Goal: Information Seeking & Learning: Learn about a topic

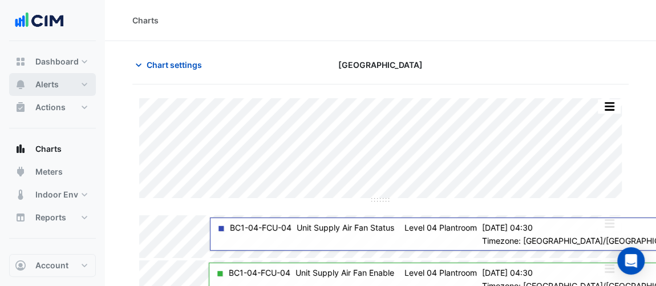
click at [67, 86] on button "Alerts" at bounding box center [52, 84] width 87 height 23
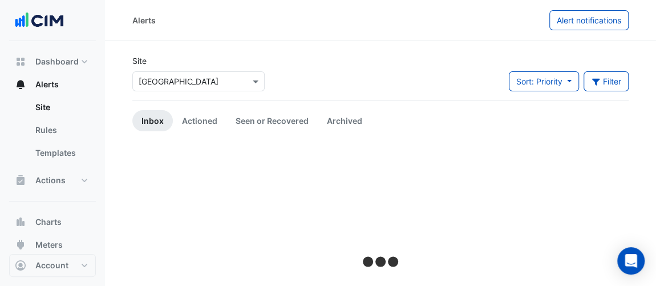
click at [162, 71] on div "× Daramu House" at bounding box center [198, 79] width 137 height 25
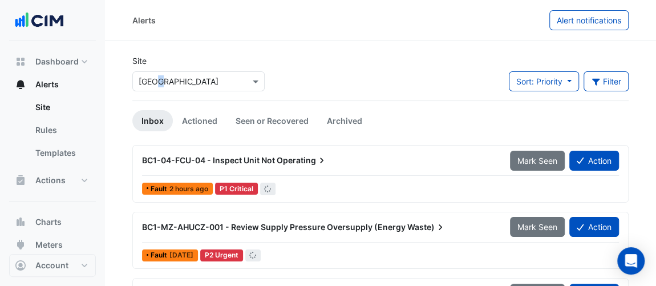
click at [167, 79] on input "text" at bounding box center [187, 82] width 97 height 12
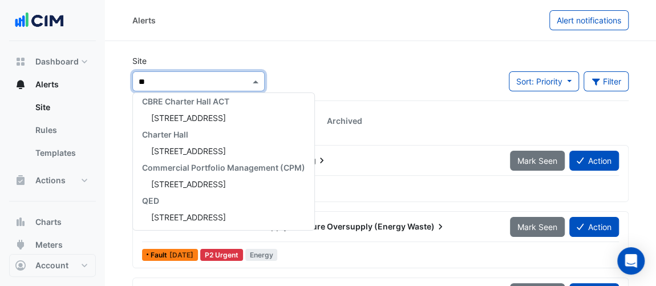
scroll to position [103, 0]
type input "***"
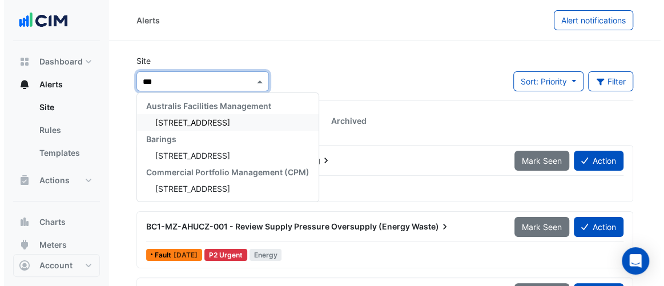
scroll to position [0, 0]
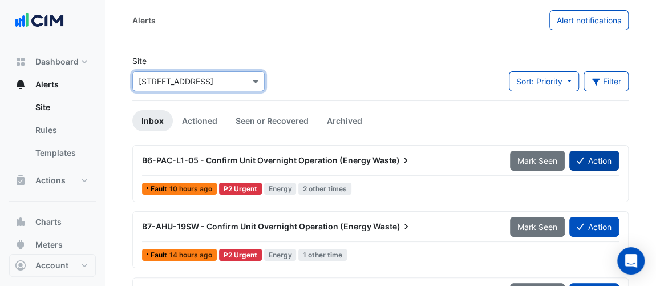
click at [604, 158] on button "Action" at bounding box center [595, 161] width 50 height 20
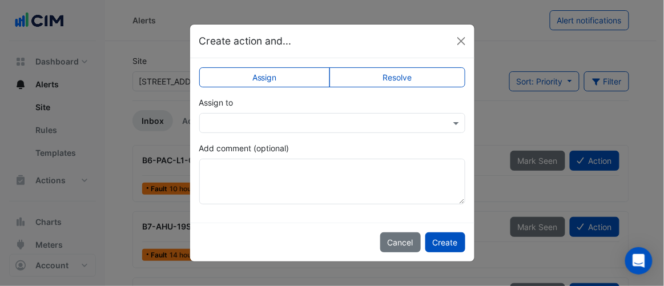
click at [241, 118] on input "text" at bounding box center [320, 124] width 231 height 12
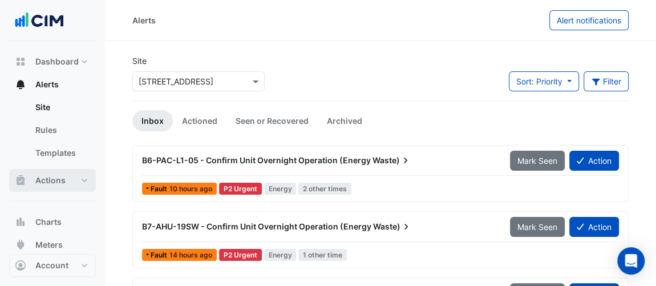
click at [83, 182] on button "Actions" at bounding box center [52, 180] width 87 height 23
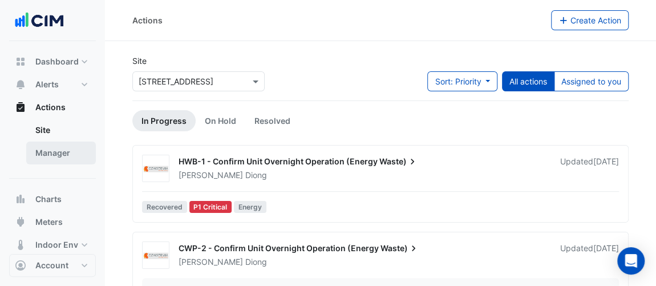
click at [67, 155] on link "Manager" at bounding box center [61, 153] width 70 height 23
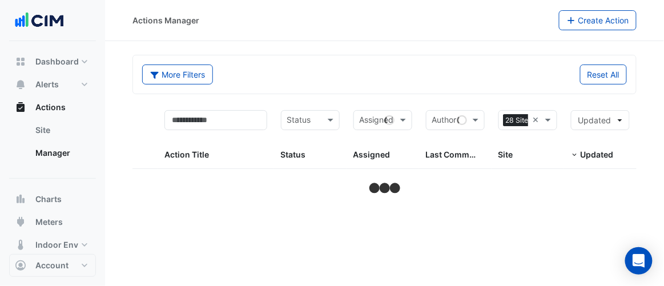
select select "**"
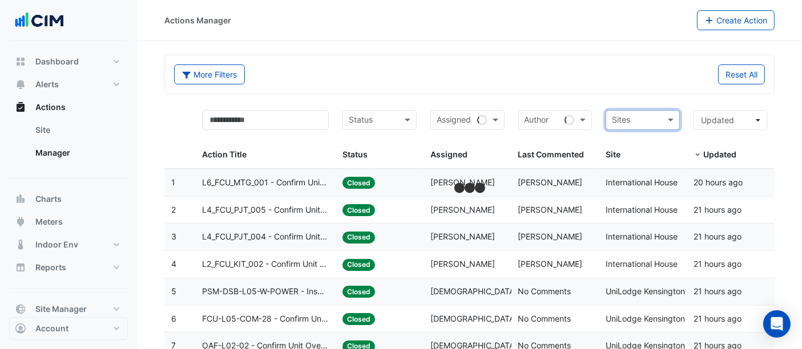
click at [656, 119] on input "text" at bounding box center [636, 121] width 49 height 13
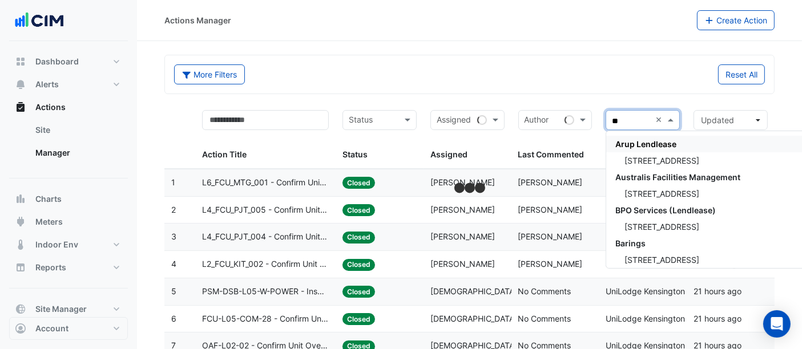
type input "***"
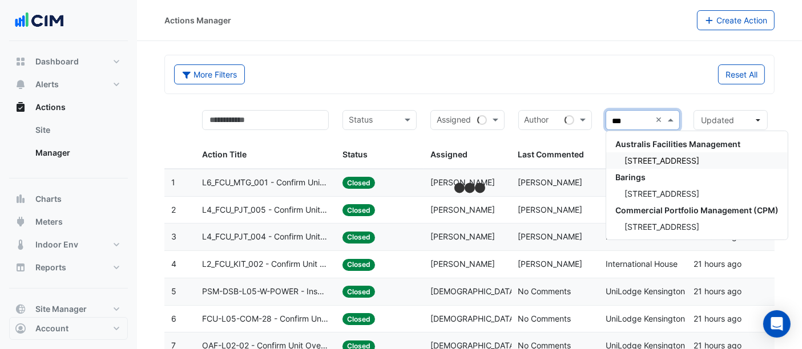
click at [646, 156] on span "6-7 Eden Park Drive" at bounding box center [661, 161] width 75 height 10
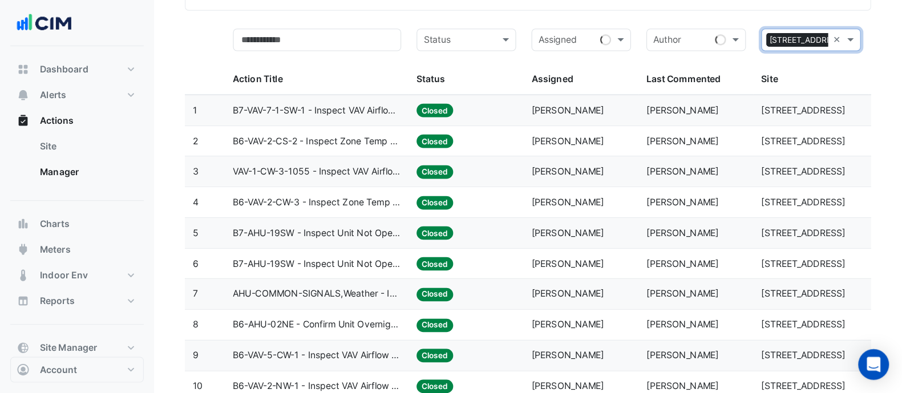
scroll to position [84, 0]
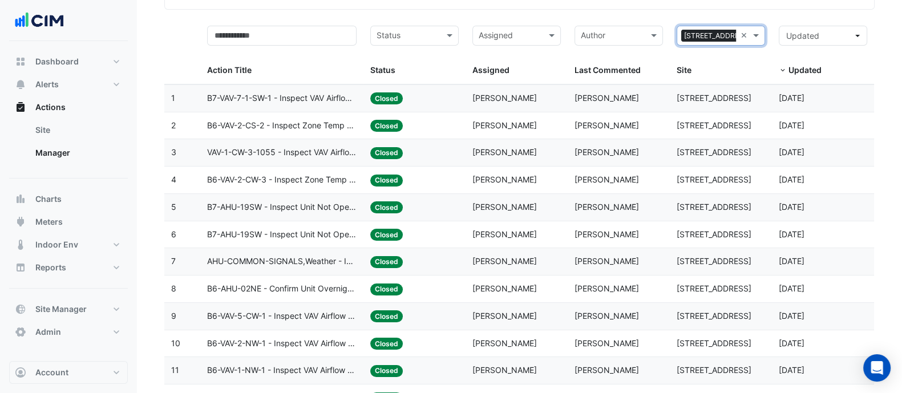
click at [522, 240] on datatable-body-cell "Assigned: Joseph Diong" at bounding box center [517, 234] width 102 height 27
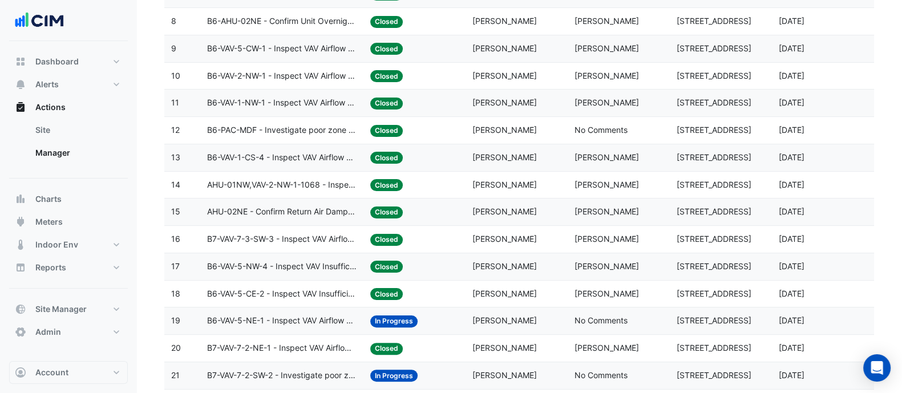
scroll to position [370, 0]
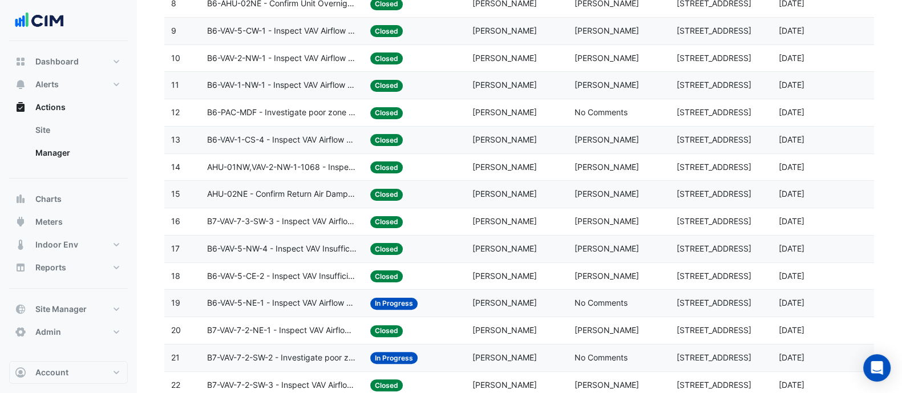
click at [496, 162] on span "Shervin Esmaeilpour" at bounding box center [505, 167] width 64 height 10
drag, startPoint x: 490, startPoint y: 139, endPoint x: 501, endPoint y: 191, distance: 53.1
click at [497, 100] on datatable-body-cell "Assigned: Joseph Diong" at bounding box center [517, 112] width 102 height 27
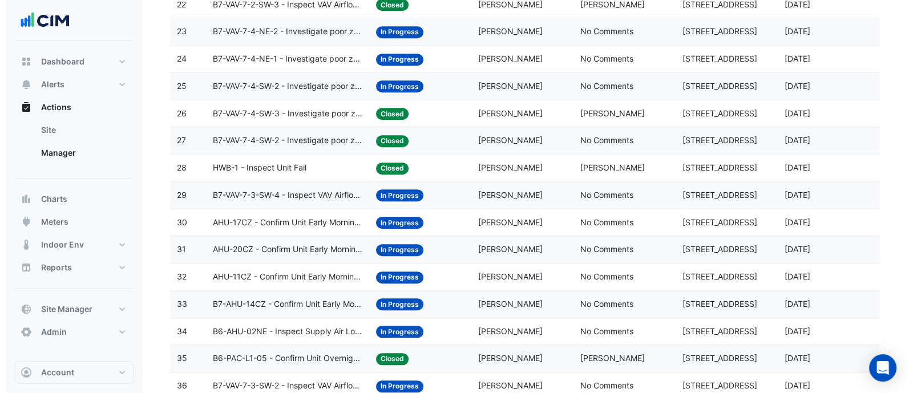
scroll to position [1163, 0]
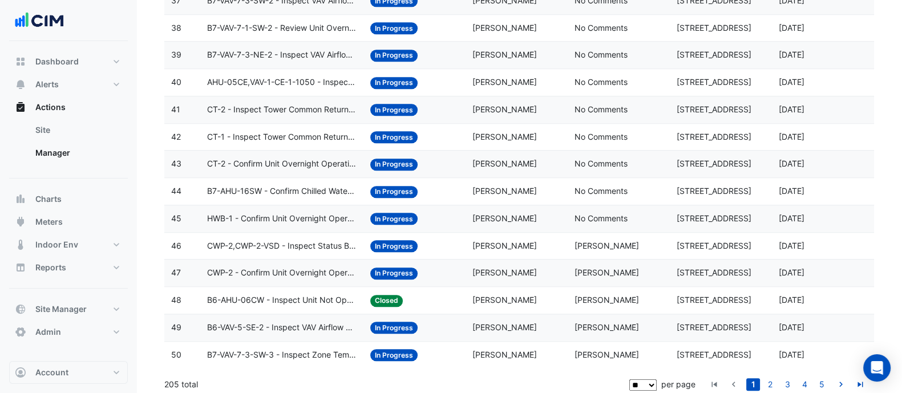
click at [496, 285] on span "Aurelio Tiani" at bounding box center [505, 300] width 64 height 10
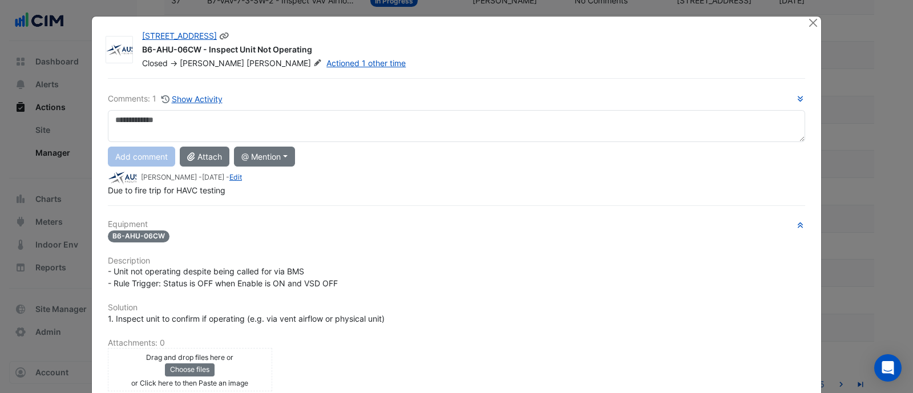
click at [247, 67] on span "Tiani" at bounding box center [286, 63] width 78 height 11
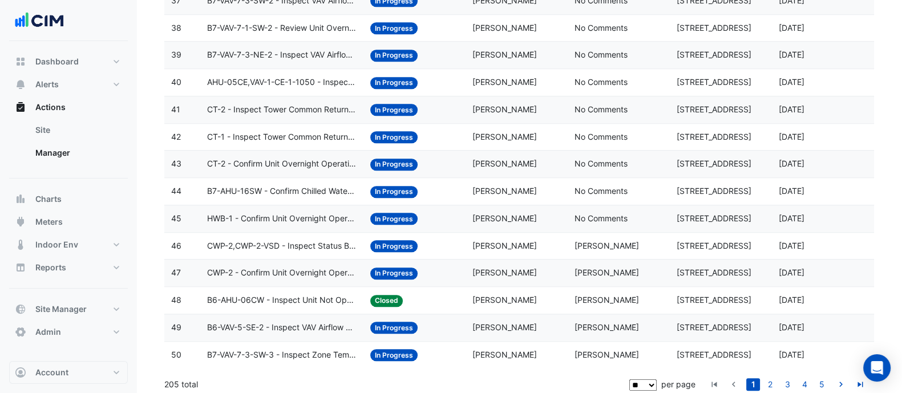
click at [575, 285] on span "Aurelio Tiani" at bounding box center [607, 300] width 64 height 10
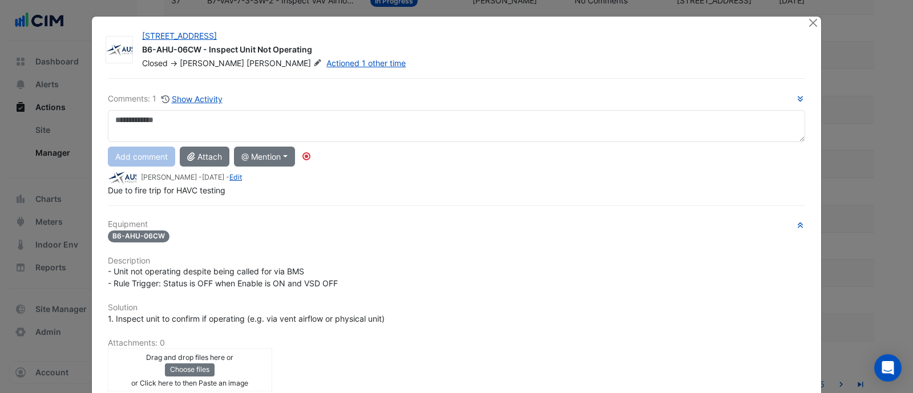
click at [147, 180] on small "Aurelio Tiani - 6 months and 9 days ago - Edit" at bounding box center [191, 177] width 101 height 10
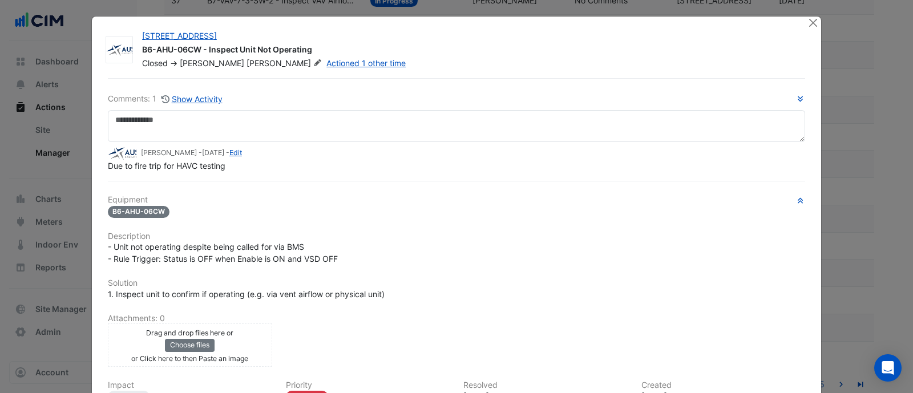
click at [147, 180] on div "Comments: 1 Show Activity Aurelio Tiani - 6 months and 9 days ago - Edit Due to…" at bounding box center [456, 291] width 711 height 427
click at [163, 164] on span "Due to fire trip for HAVC testing" at bounding box center [167, 166] width 118 height 10
click at [247, 67] on span "Tiani" at bounding box center [286, 63] width 78 height 11
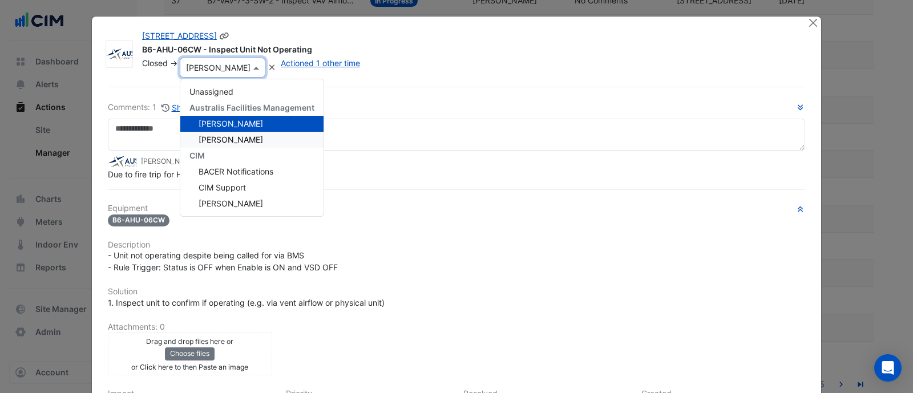
click at [269, 142] on div "Stephen Bishenden" at bounding box center [251, 140] width 143 height 16
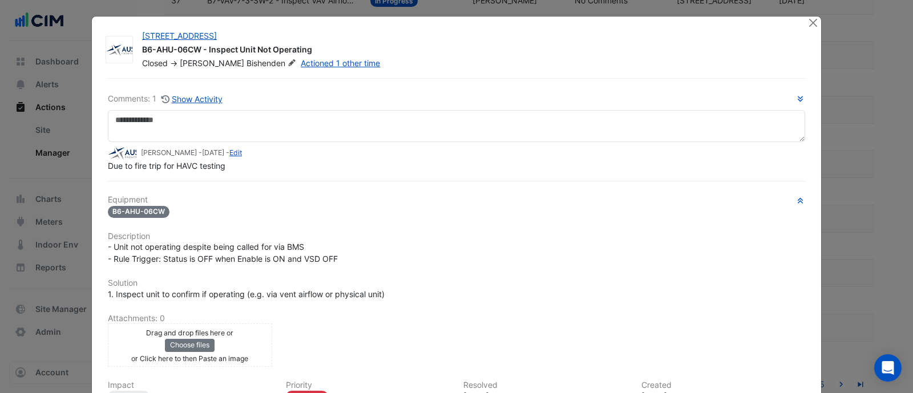
scroll to position [133, 0]
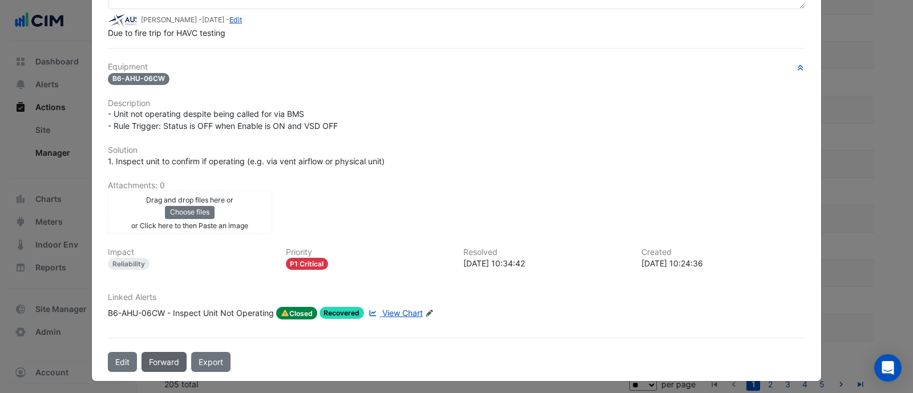
click at [144, 285] on button "Forward" at bounding box center [164, 362] width 45 height 20
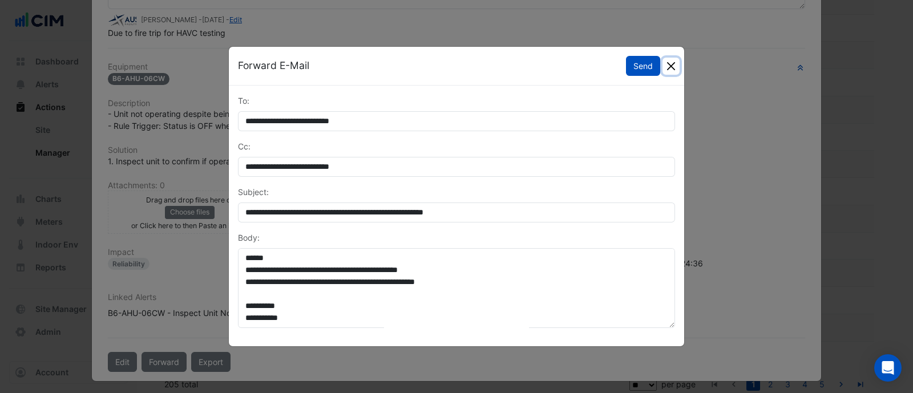
click at [656, 70] on button "Close" at bounding box center [671, 66] width 17 height 17
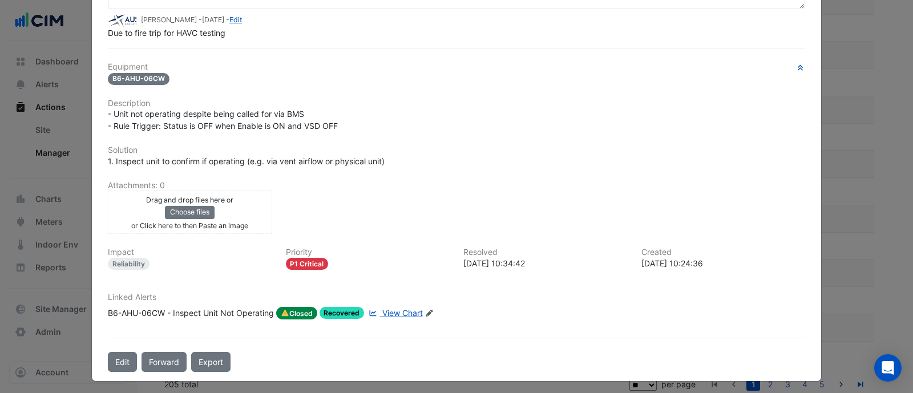
scroll to position [0, 0]
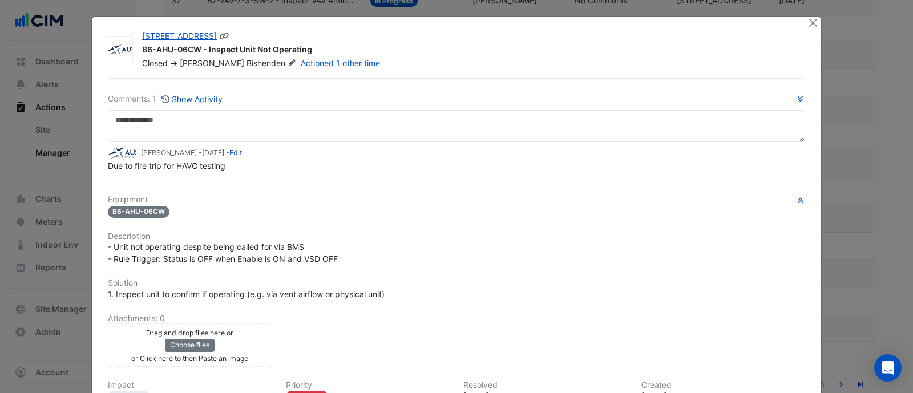
click at [247, 60] on span "Bishenden" at bounding box center [273, 63] width 52 height 11
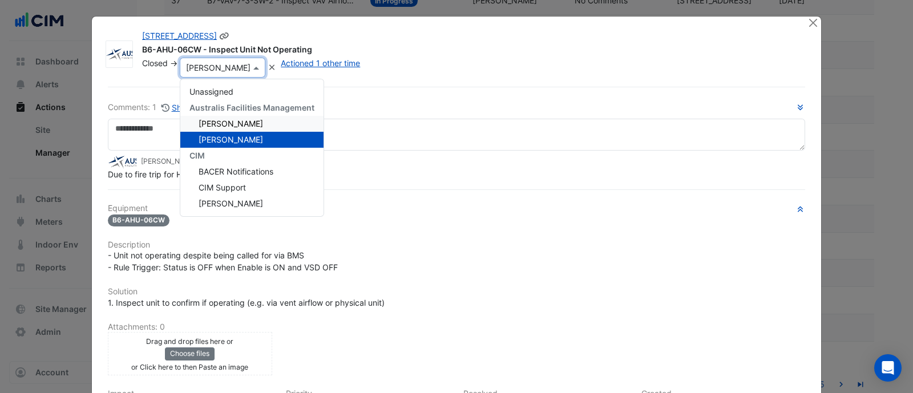
click at [243, 119] on div "Aurelio Tiani" at bounding box center [251, 124] width 143 height 16
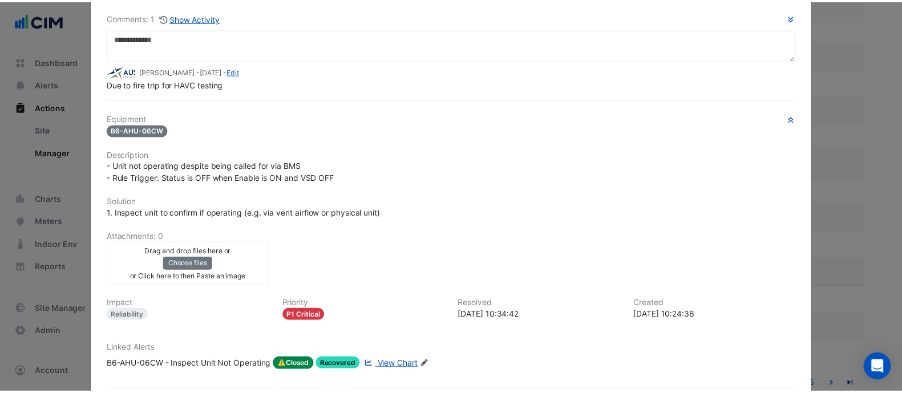
scroll to position [133, 0]
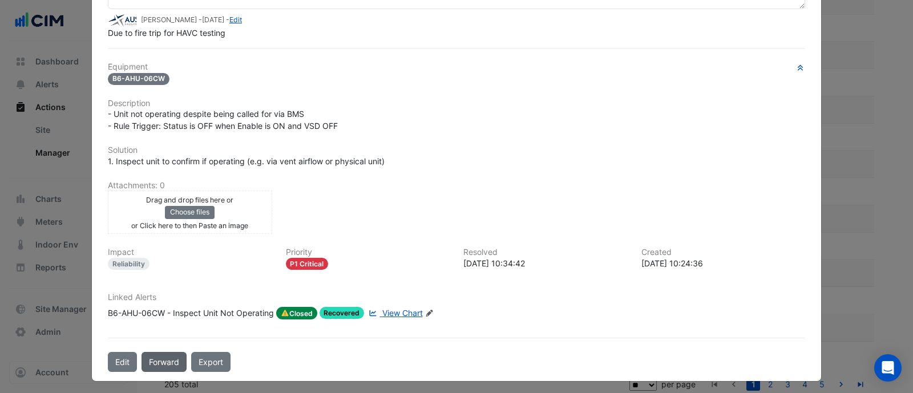
click at [145, 285] on button "Forward" at bounding box center [164, 362] width 45 height 20
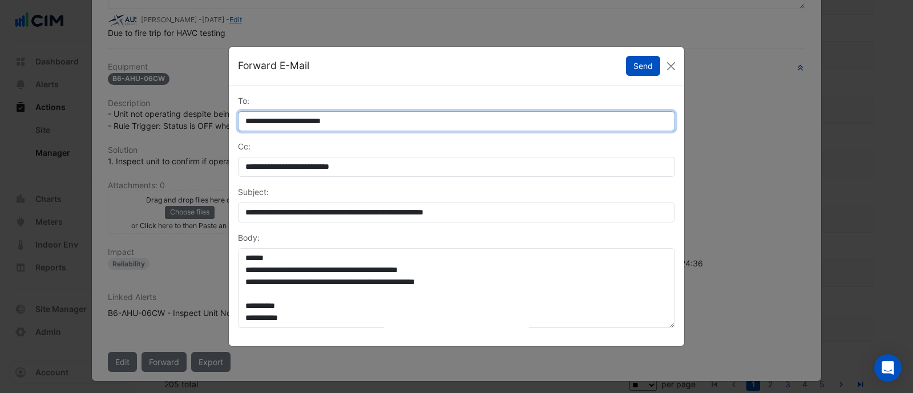
drag, startPoint x: 337, startPoint y: 123, endPoint x: 187, endPoint y: 125, distance: 150.1
click at [187, 125] on ngb-modal-window "**********" at bounding box center [456, 196] width 913 height 393
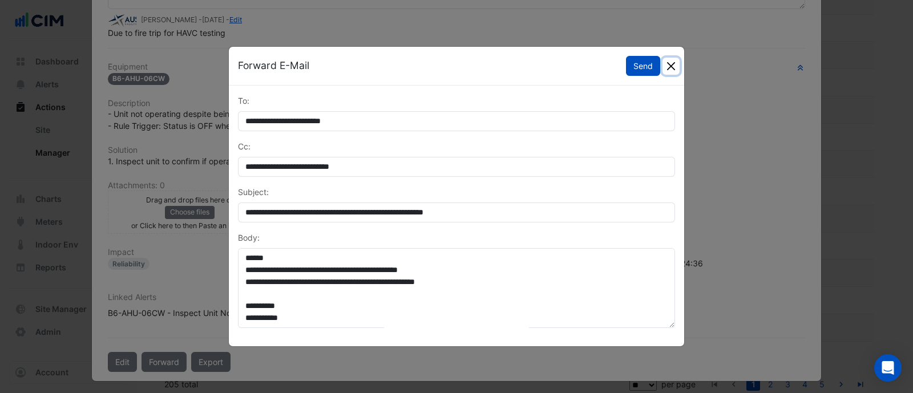
click at [656, 71] on button "Close" at bounding box center [671, 66] width 17 height 17
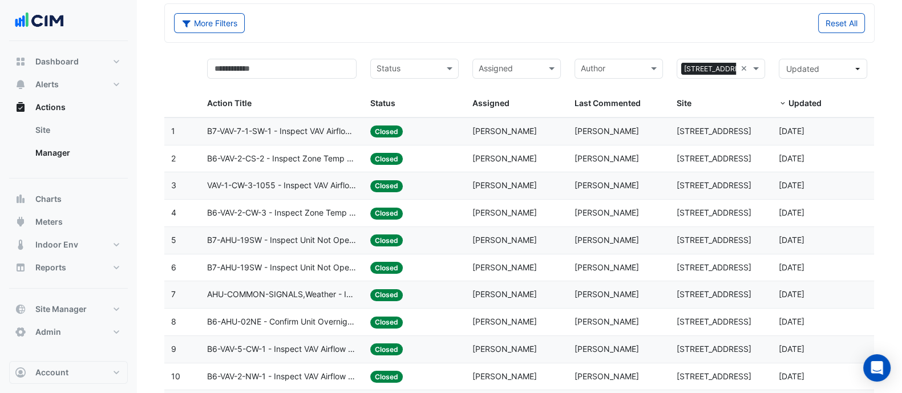
scroll to position [0, 0]
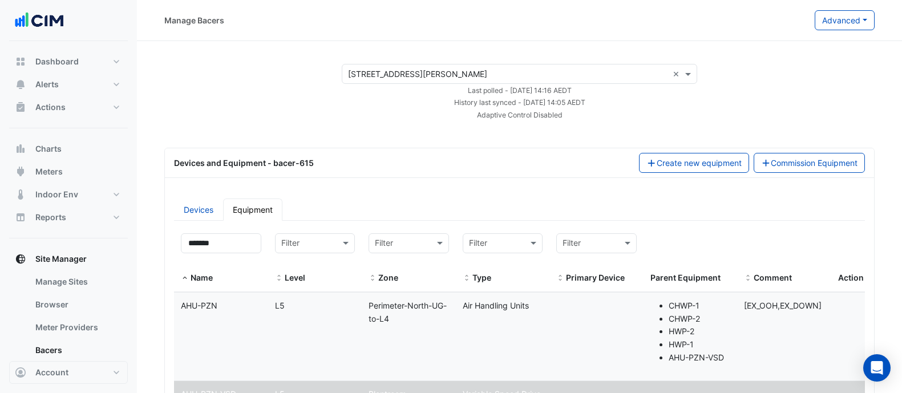
select select "**"
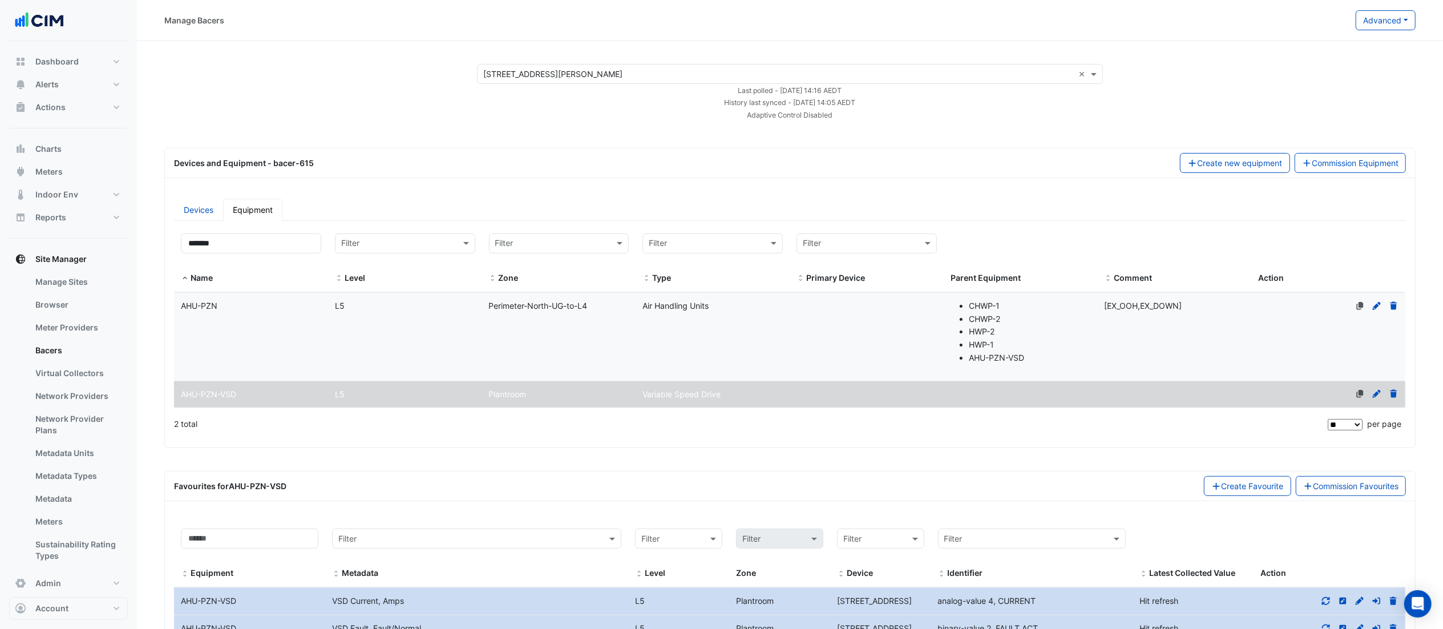
click at [581, 75] on input "text" at bounding box center [778, 74] width 591 height 12
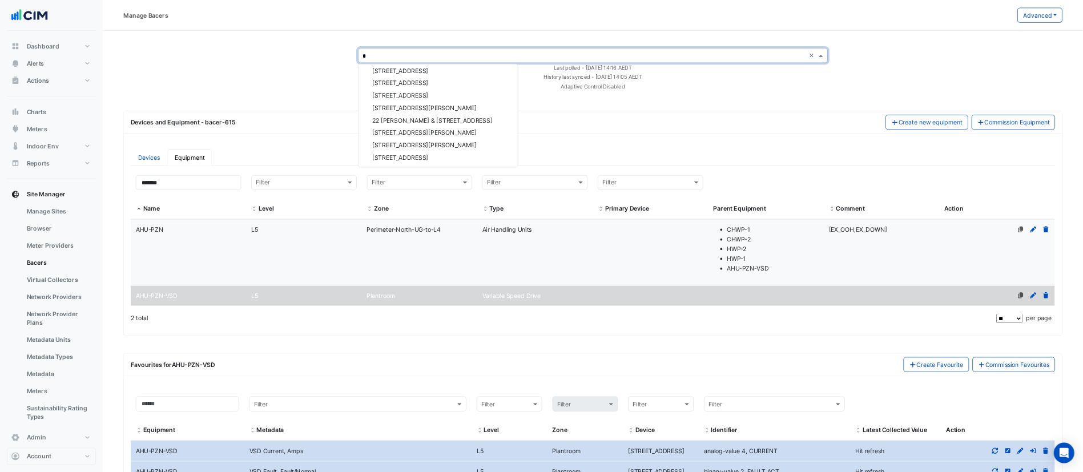
scroll to position [1975, 0]
type input "*"
click at [46, 97] on button "Actions" at bounding box center [68, 107] width 119 height 23
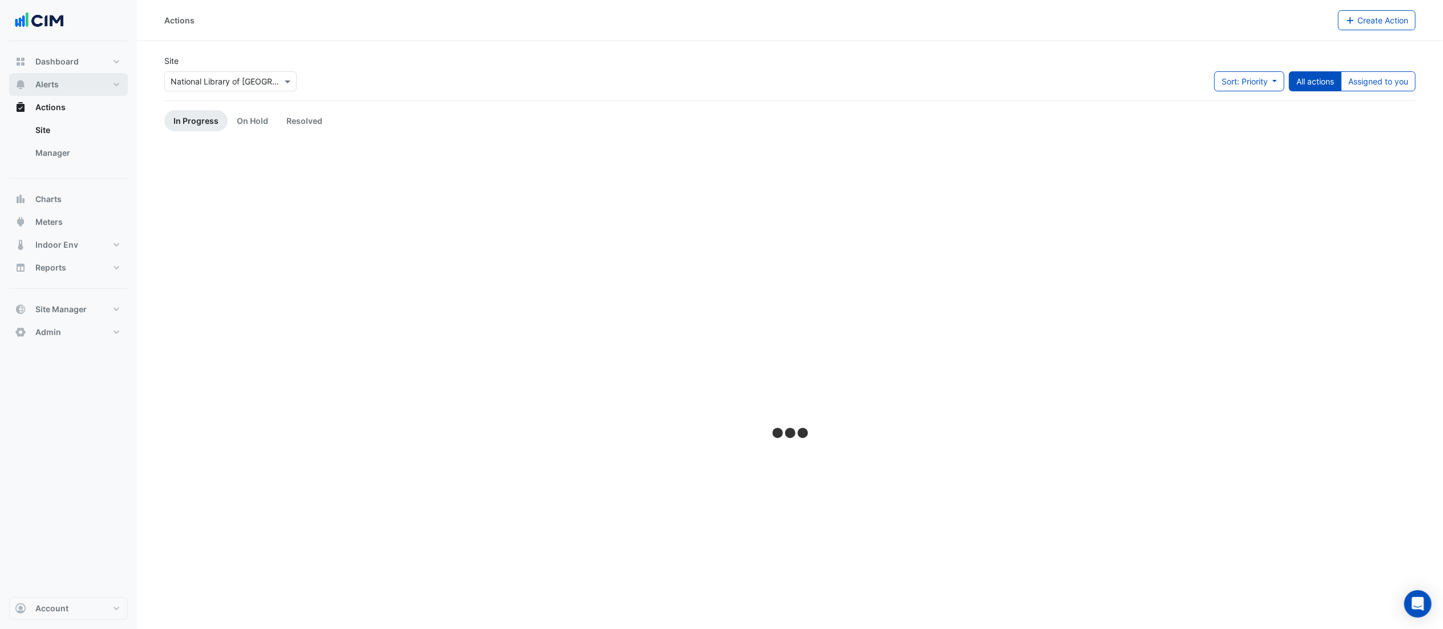
click at [47, 79] on span "Alerts" at bounding box center [46, 84] width 23 height 11
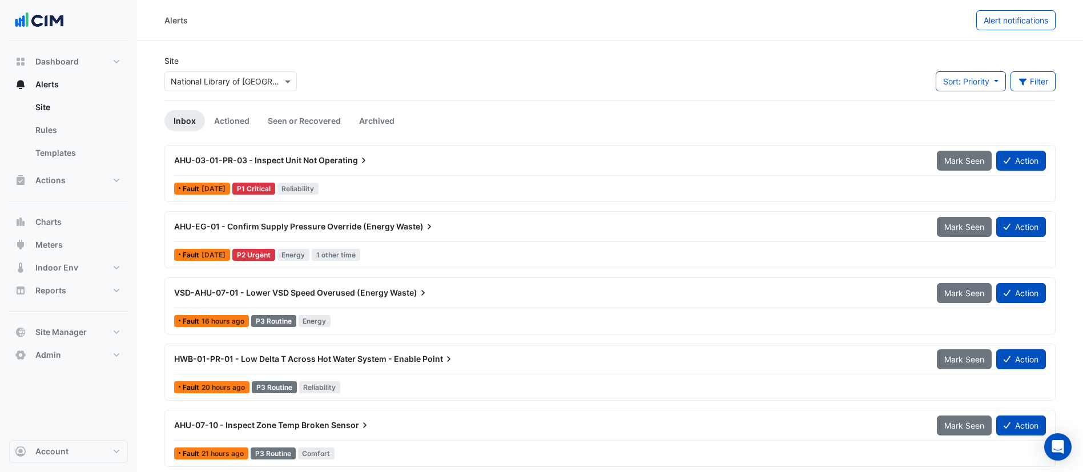
click at [245, 88] on div "× National Library of Australia" at bounding box center [230, 81] width 132 height 20
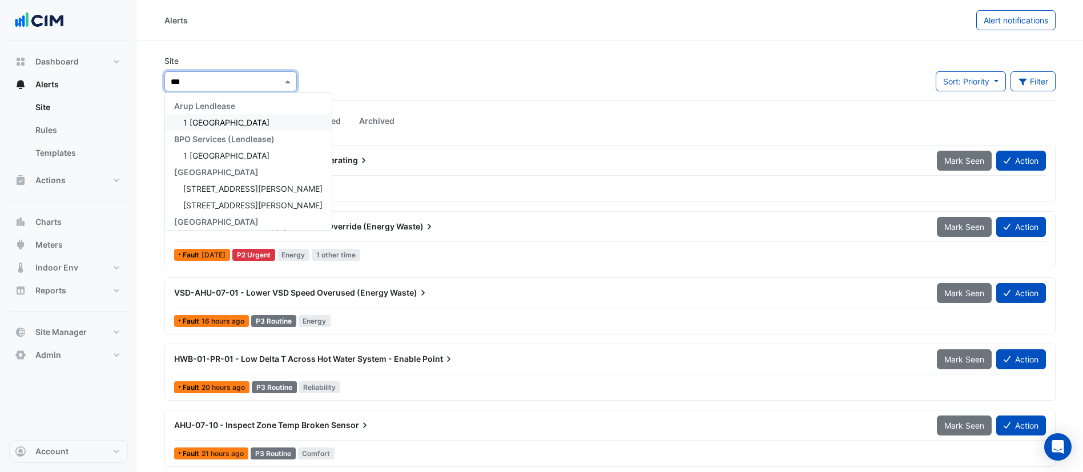
type input "****"
click at [246, 115] on div "1 Melbourne Quarter" at bounding box center [226, 122] width 123 height 17
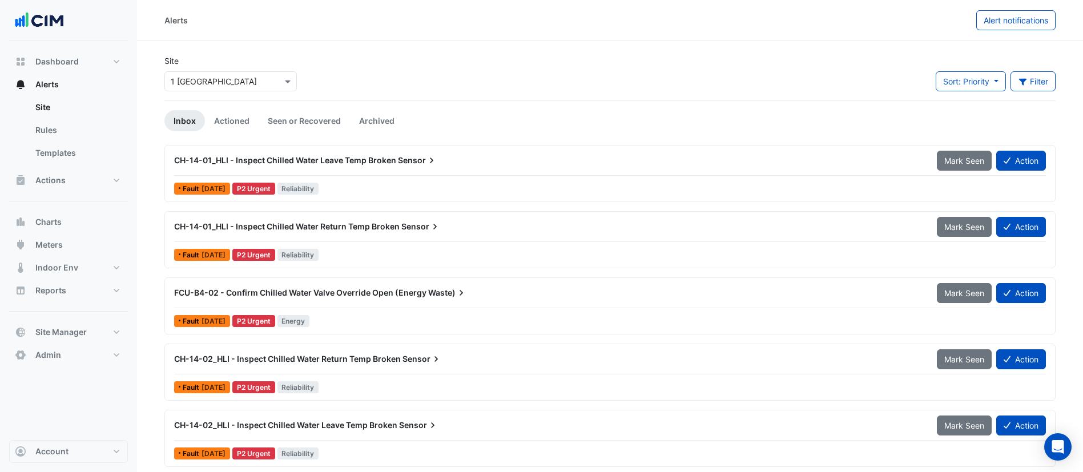
click at [350, 156] on span "CH-14-01_HLI - Inspect Chilled Water Leave Temp Broken" at bounding box center [285, 160] width 222 height 10
click at [235, 360] on span "CH-14-02_HLI - Inspect Chilled Water Return Temp Broken" at bounding box center [287, 359] width 227 height 10
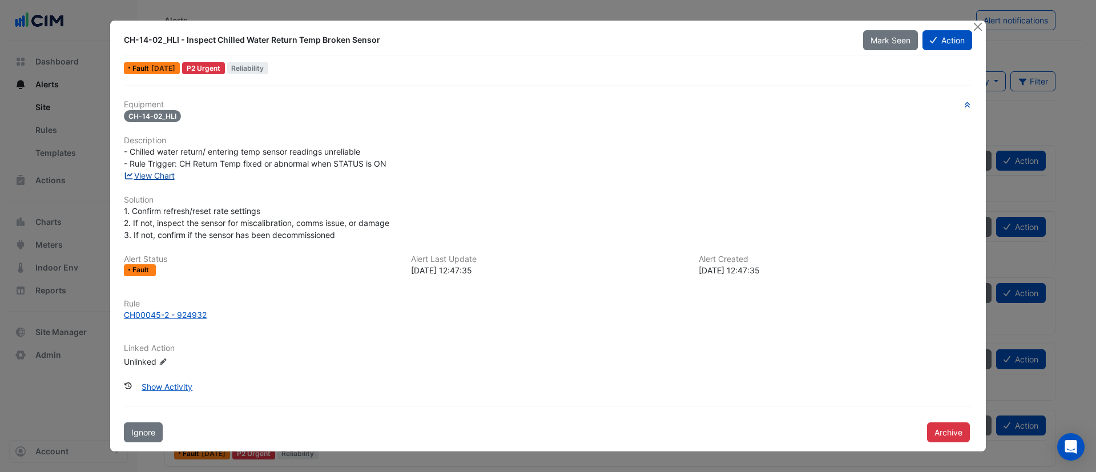
drag, startPoint x: 160, startPoint y: 175, endPoint x: 381, endPoint y: 22, distance: 269.1
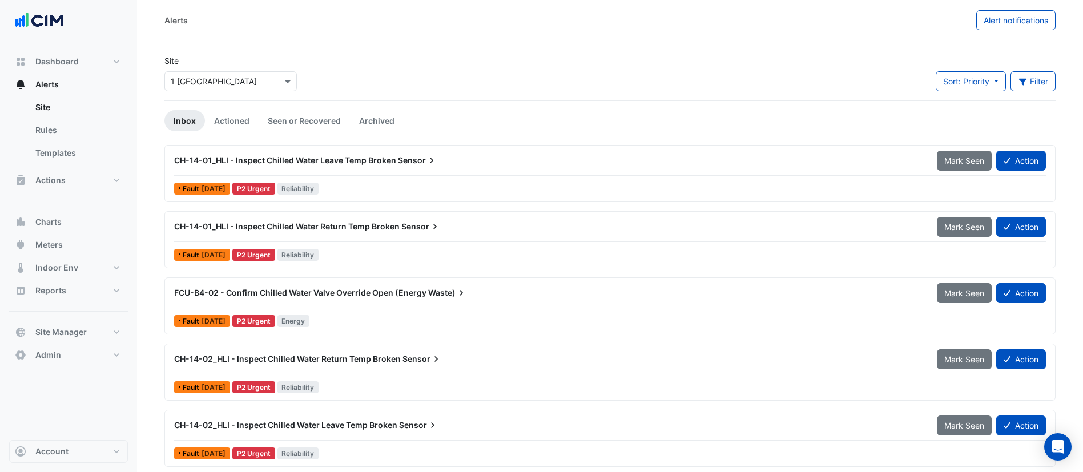
click at [213, 76] on input "text" at bounding box center [219, 82] width 97 height 12
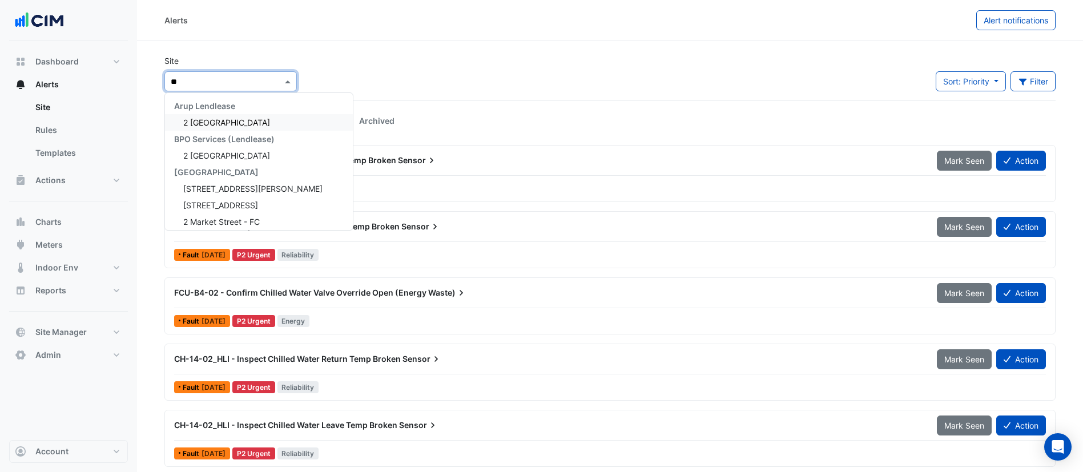
type input "***"
click at [212, 118] on span "2 [GEOGRAPHIC_DATA]" at bounding box center [226, 123] width 87 height 10
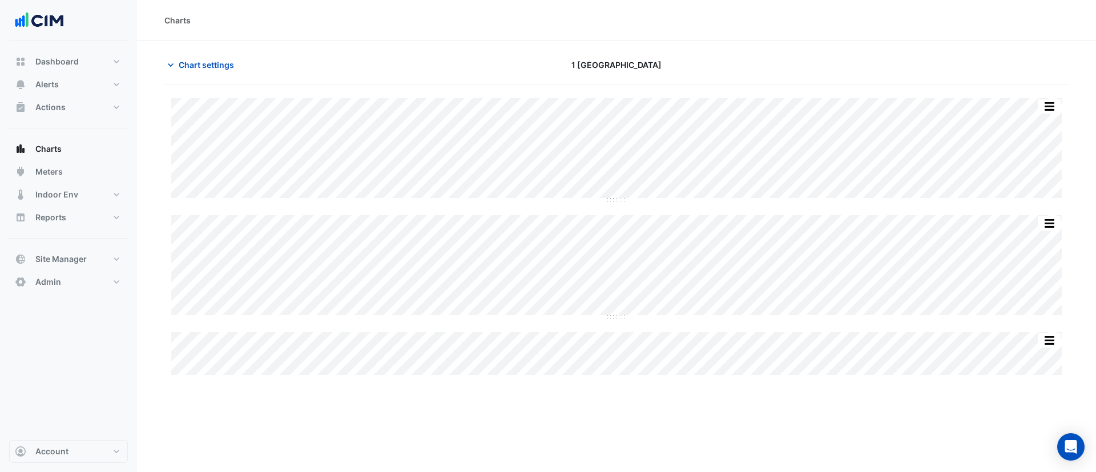
type input "**********"
click at [208, 78] on div "Chart settings 1 Melbourne Quarter" at bounding box center [616, 70] width 904 height 30
click at [234, 49] on section "Chart settings 1 Melbourne Quarter Split All Split None Print Save as JPEG Save…" at bounding box center [616, 209] width 959 height 336
click at [220, 55] on button "Chart settings" at bounding box center [202, 65] width 77 height 20
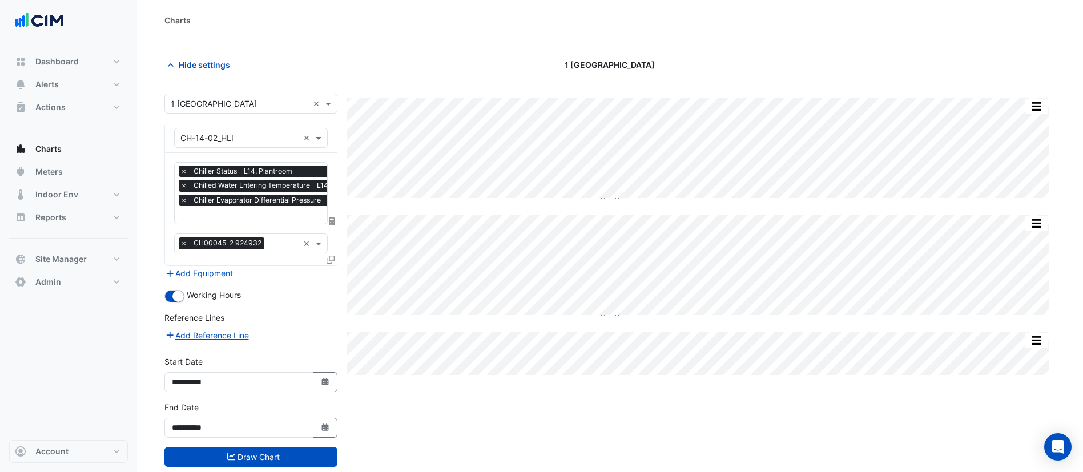
click at [328, 398] on div "**********" at bounding box center [251, 379] width 187 height 46
click at [306, 381] on input "**********" at bounding box center [238, 382] width 149 height 20
click at [314, 382] on button "Select Date" at bounding box center [325, 382] width 25 height 20
select select "*"
select select "****"
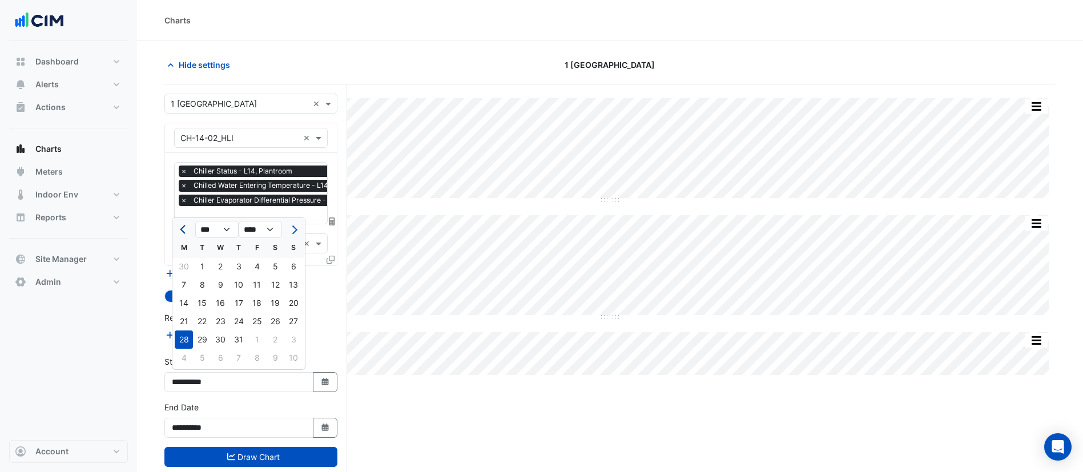
click at [182, 228] on span "Previous month" at bounding box center [184, 229] width 9 height 9
click at [181, 239] on div "M" at bounding box center [184, 248] width 18 height 18
click at [181, 236] on button "Previous month" at bounding box center [184, 229] width 14 height 18
select select "*"
click at [181, 265] on div "28" at bounding box center [184, 266] width 18 height 18
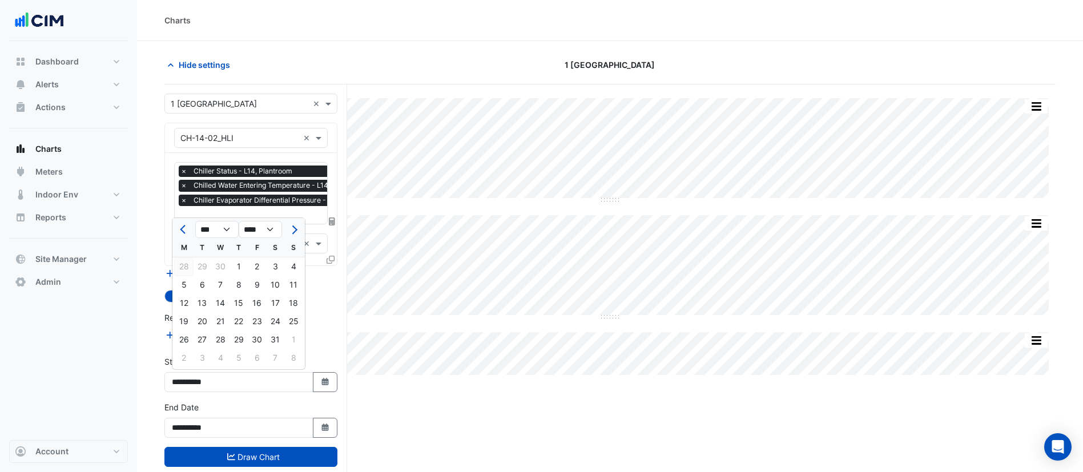
type input "**********"
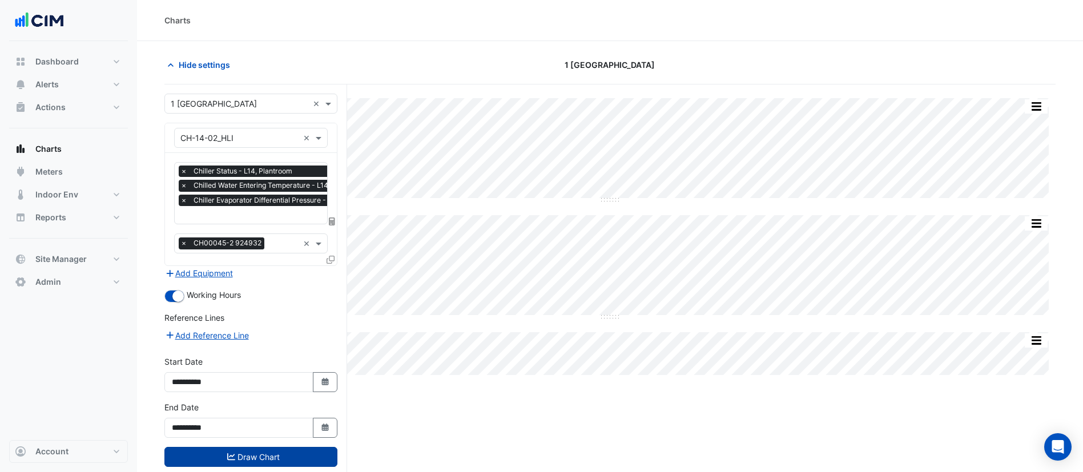
click at [257, 451] on button "Draw Chart" at bounding box center [250, 457] width 173 height 20
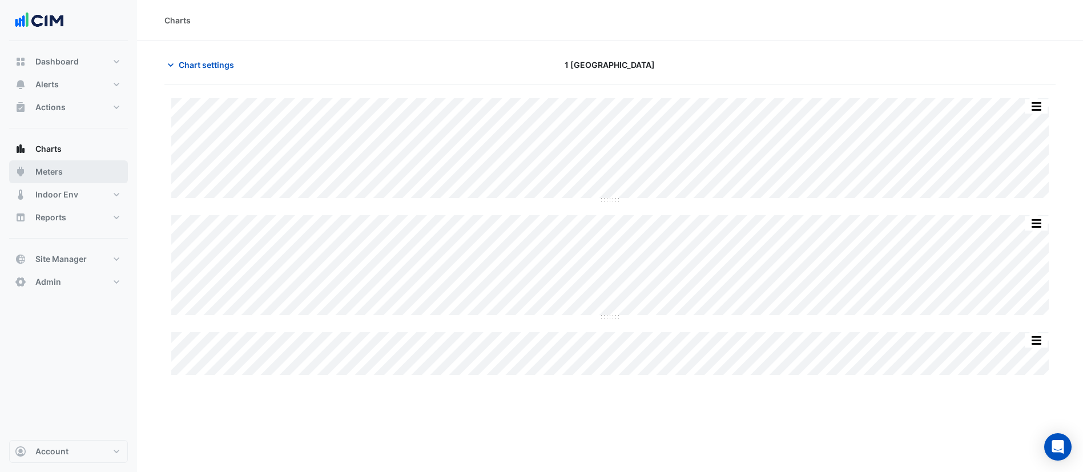
click at [95, 168] on button "Meters" at bounding box center [68, 171] width 119 height 23
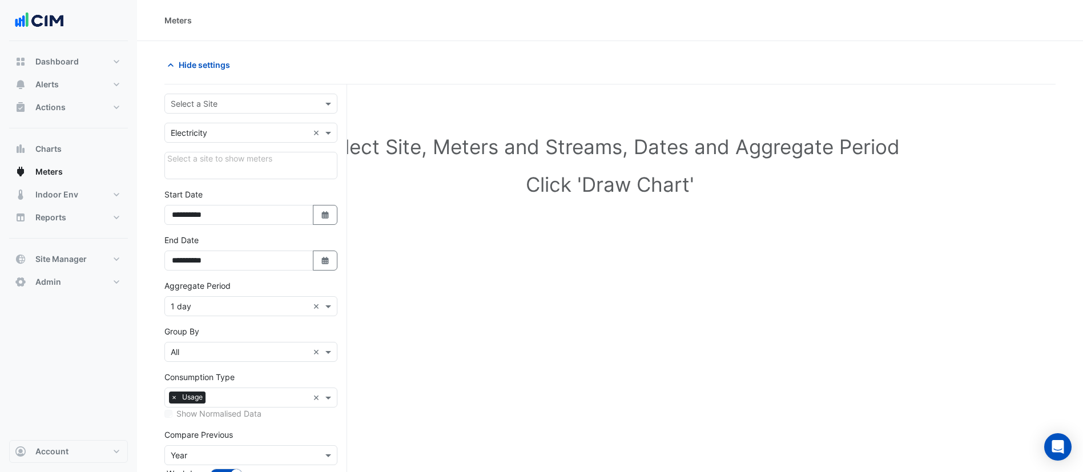
click at [263, 101] on input "text" at bounding box center [240, 104] width 138 height 12
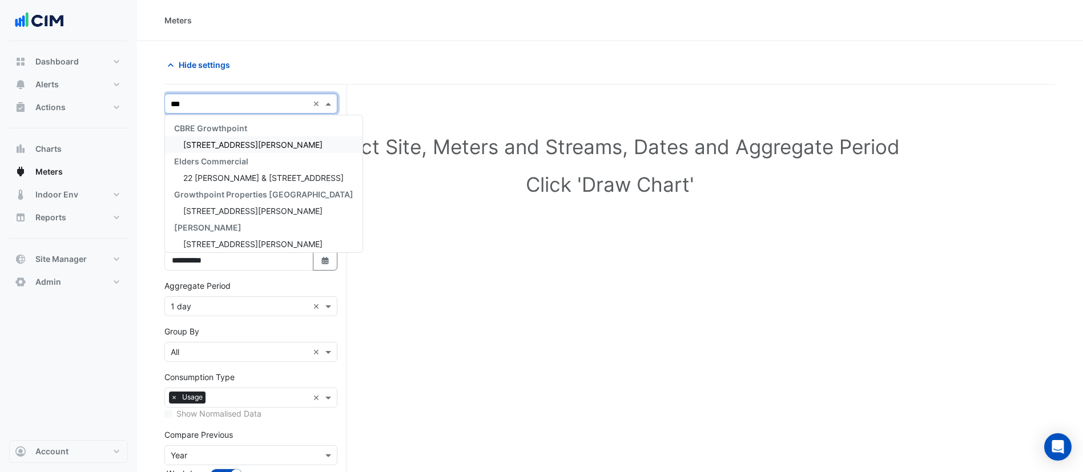
type input "****"
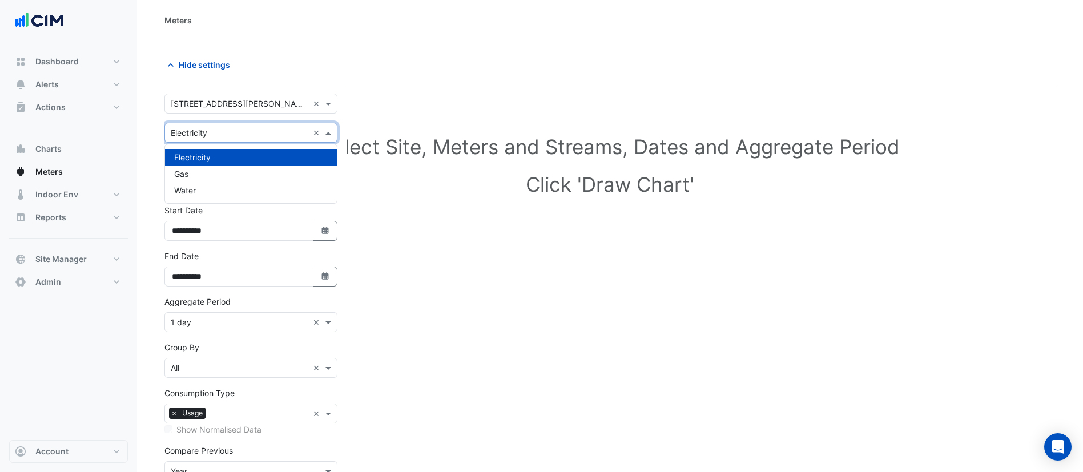
click at [249, 127] on div "× Electricity ×" at bounding box center [250, 133] width 173 height 20
click at [249, 134] on input "text" at bounding box center [240, 133] width 138 height 12
click at [227, 173] on div "Gas" at bounding box center [251, 173] width 172 height 17
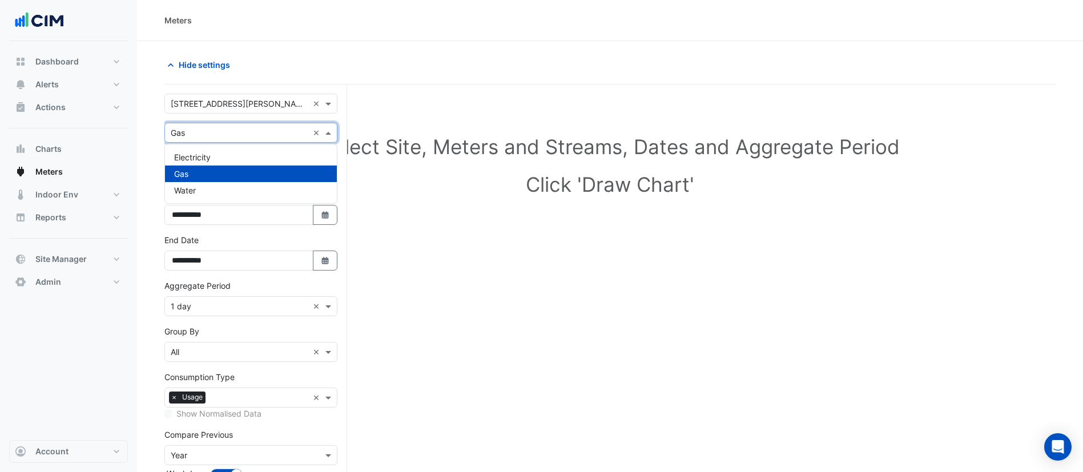
drag, startPoint x: 219, startPoint y: 136, endPoint x: 212, endPoint y: 180, distance: 44.5
click at [219, 137] on input "text" at bounding box center [240, 133] width 138 height 12
click at [211, 185] on div "Water" at bounding box center [251, 190] width 172 height 17
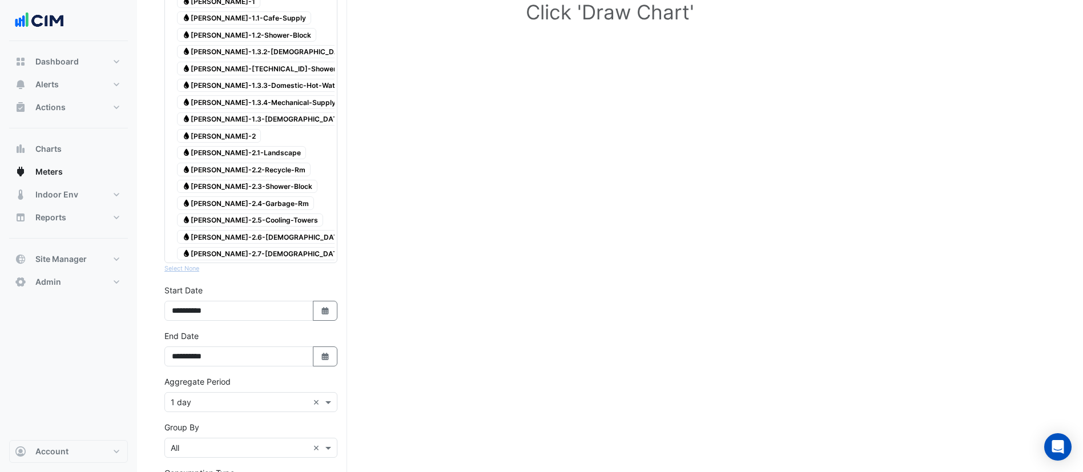
scroll to position [126, 0]
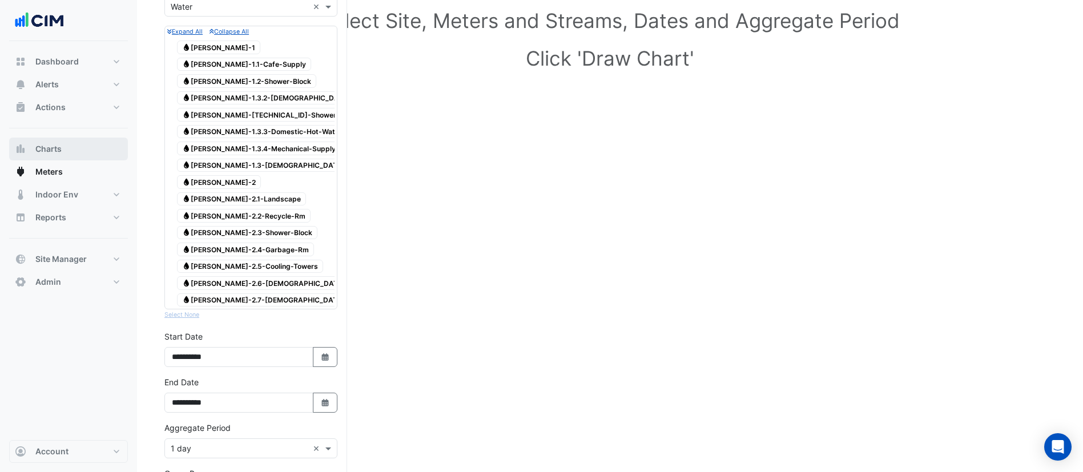
click at [68, 147] on button "Charts" at bounding box center [68, 149] width 119 height 23
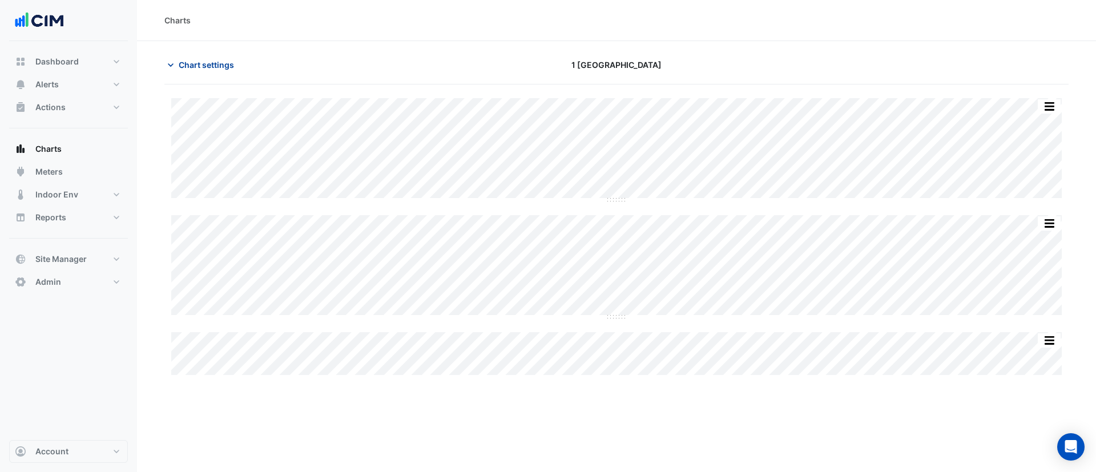
click at [236, 68] on button "Chart settings" at bounding box center [202, 65] width 77 height 20
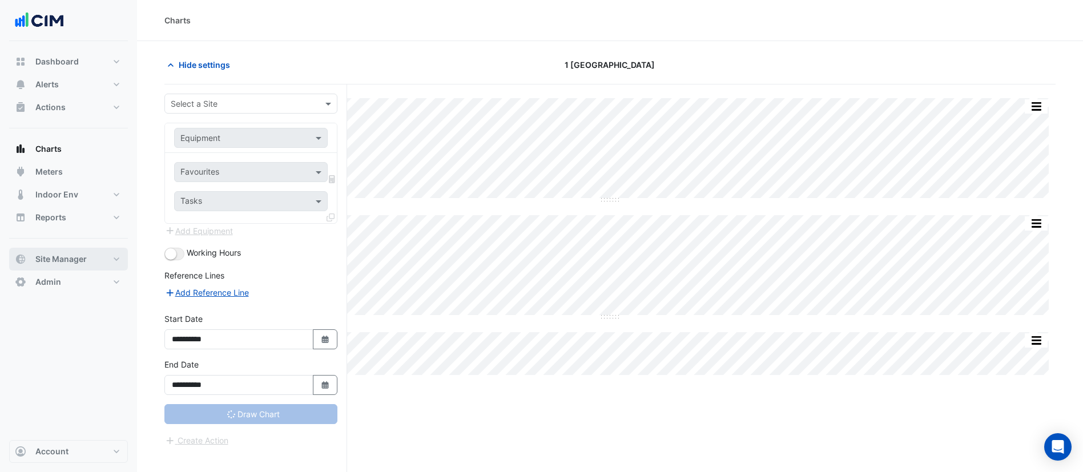
click at [64, 265] on button "Site Manager" at bounding box center [68, 259] width 119 height 23
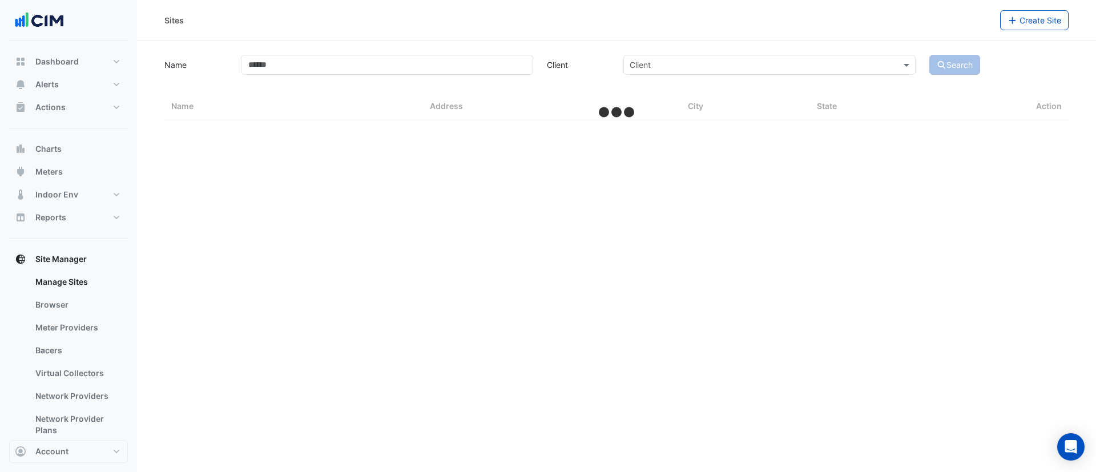
select select "**"
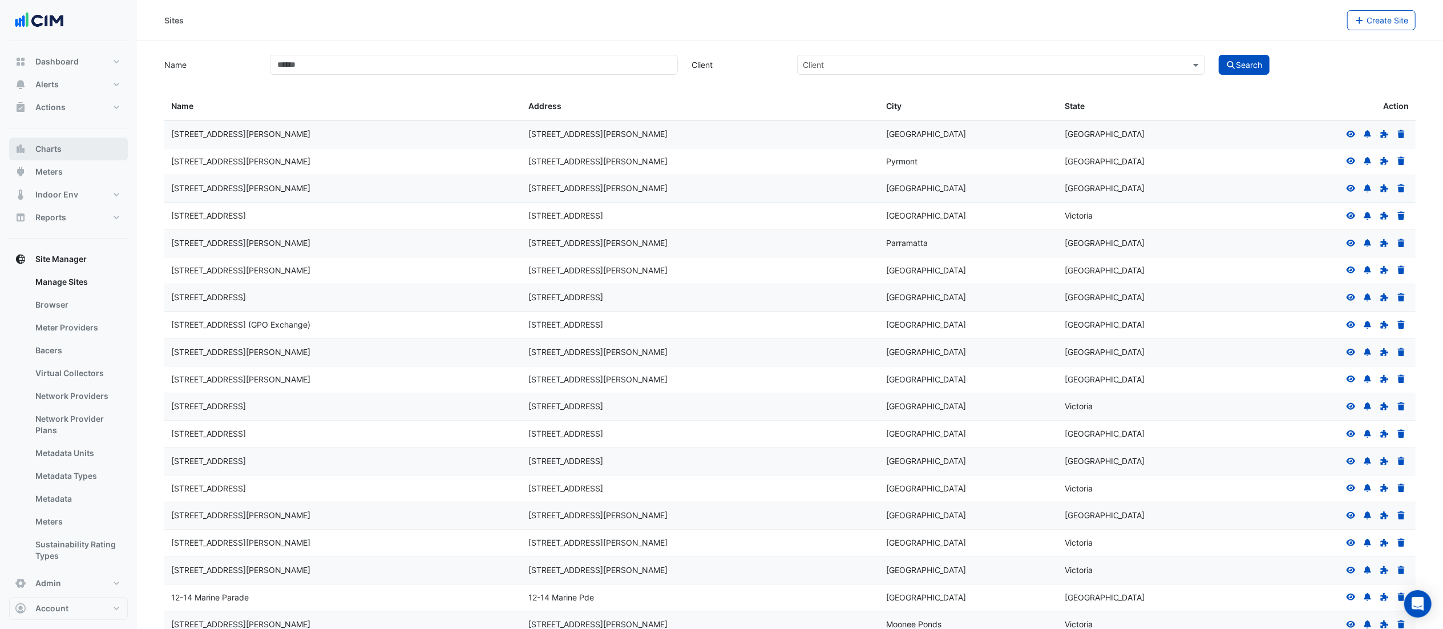
click at [67, 157] on button "Charts" at bounding box center [68, 149] width 119 height 23
click at [70, 164] on button "Meters" at bounding box center [68, 171] width 119 height 23
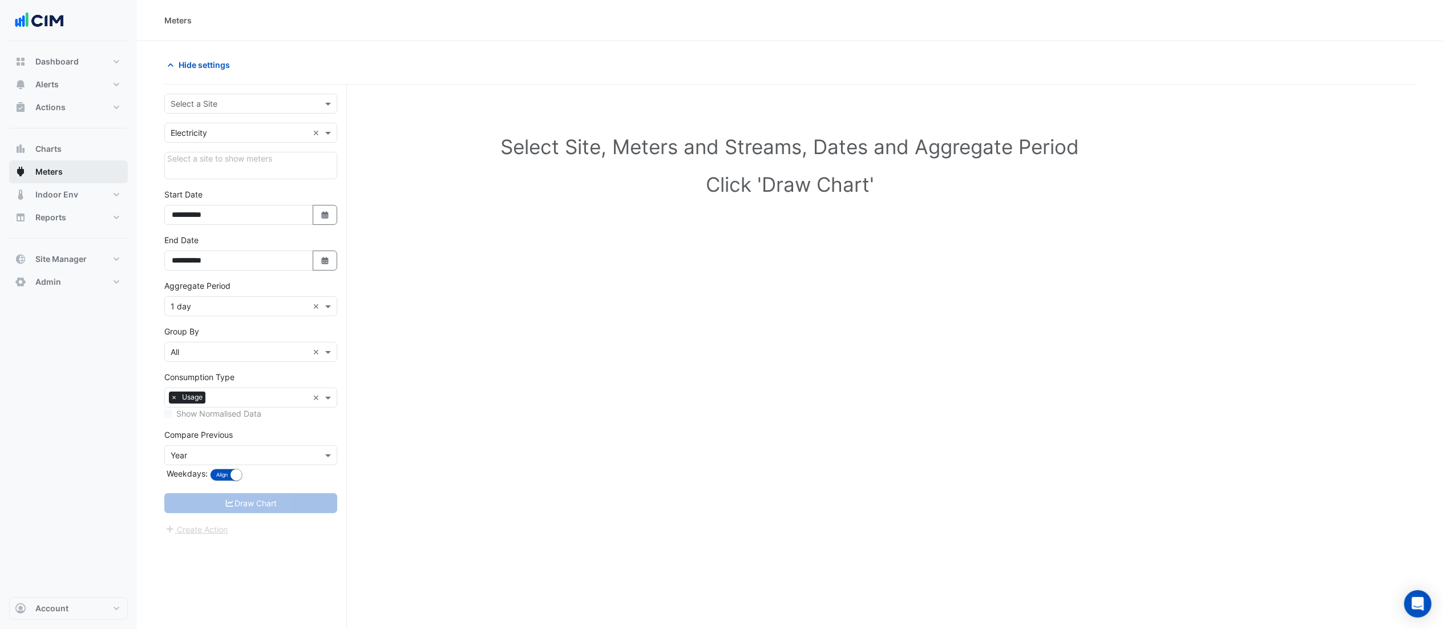
click at [71, 180] on button "Meters" at bounding box center [68, 171] width 119 height 23
click at [237, 105] on input "text" at bounding box center [240, 104] width 138 height 12
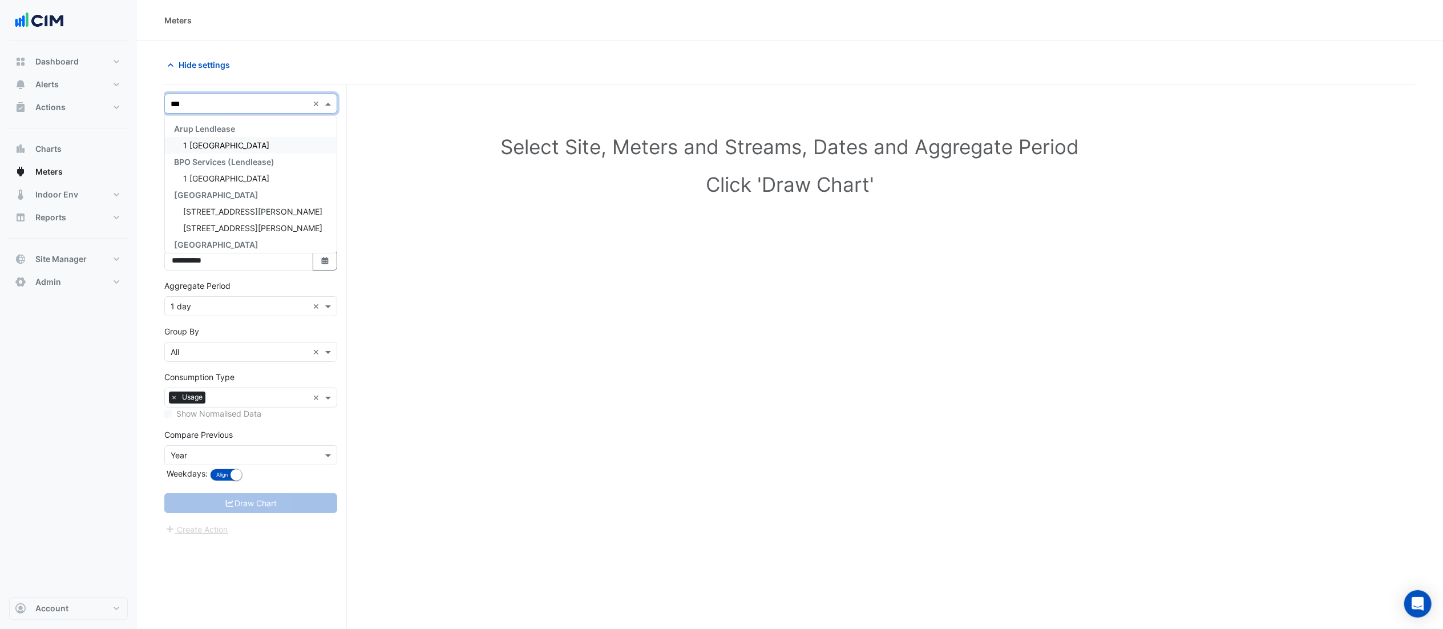
type input "****"
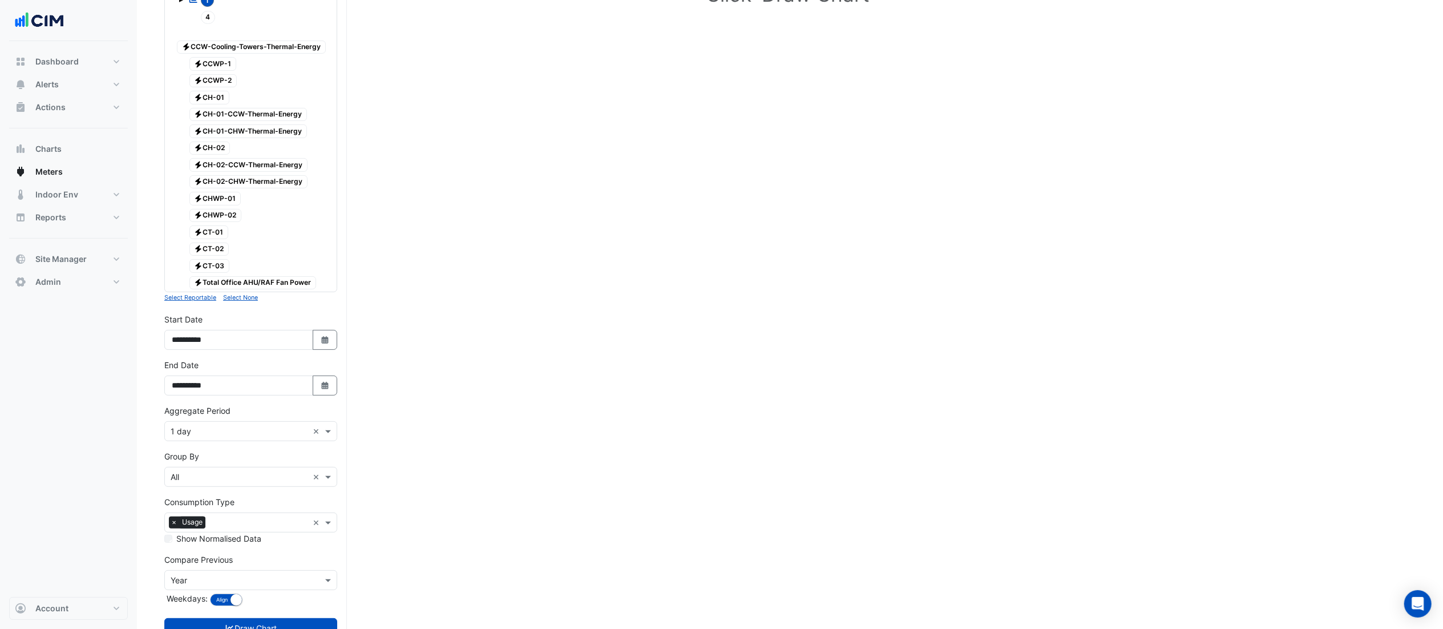
scroll to position [236, 0]
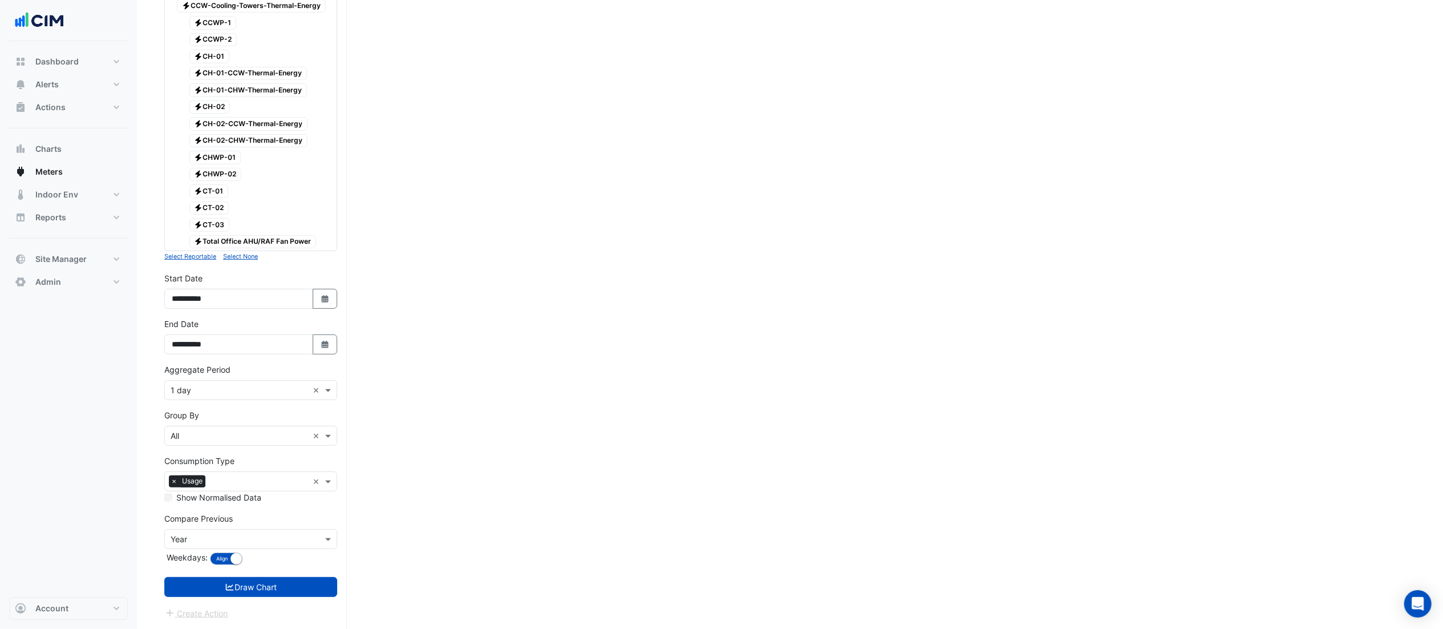
click at [192, 391] on input "text" at bounding box center [240, 391] width 138 height 12
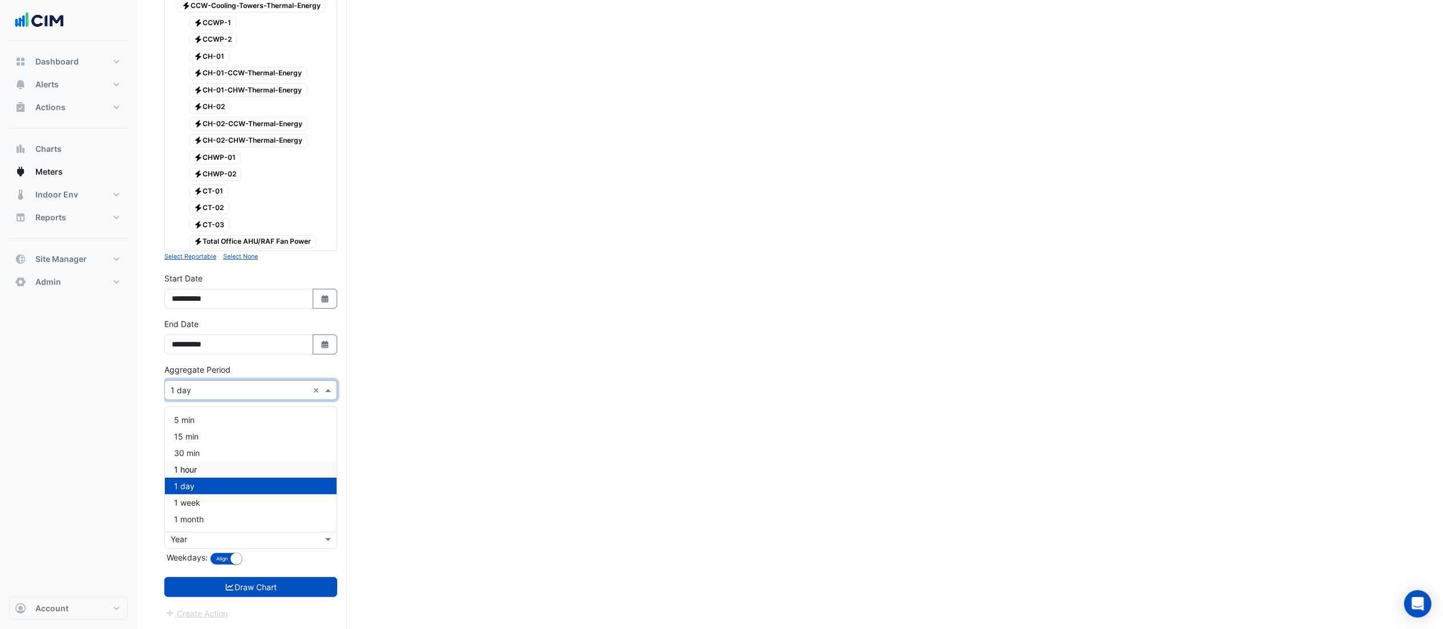
click at [195, 465] on span "1 hour" at bounding box center [185, 470] width 23 height 10
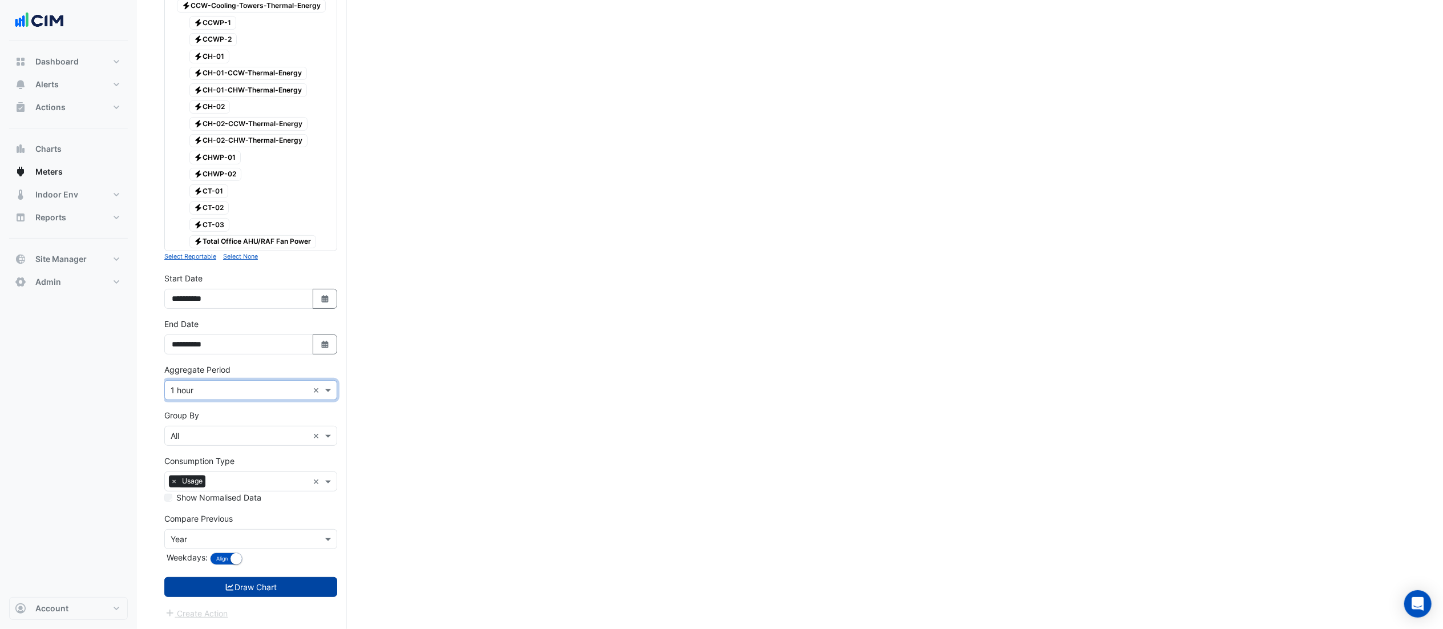
click at [261, 471] on button "Draw Chart" at bounding box center [250, 587] width 173 height 20
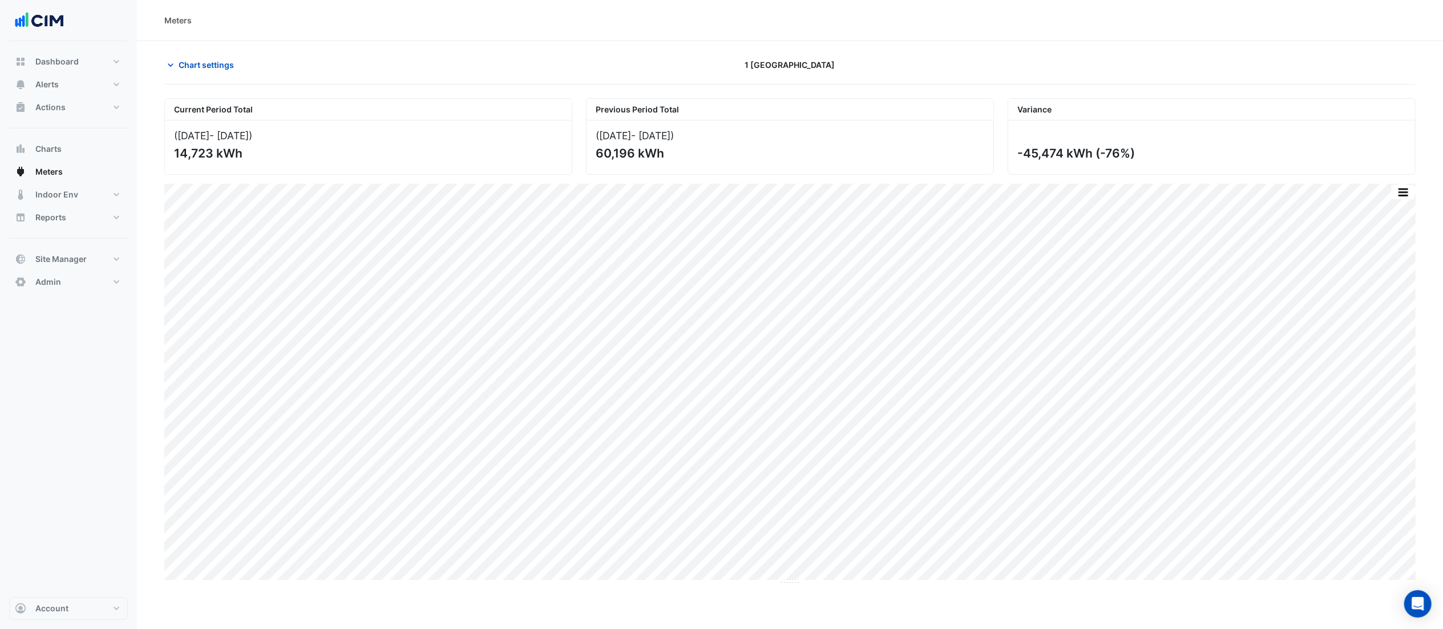
click at [212, 52] on section "Chart settings 1 Melbourne Quarter Current Period Total (01 Sep 25 - 30 Sep 25 …" at bounding box center [790, 450] width 1306 height 819
click at [219, 66] on span "Chart settings" at bounding box center [206, 65] width 55 height 12
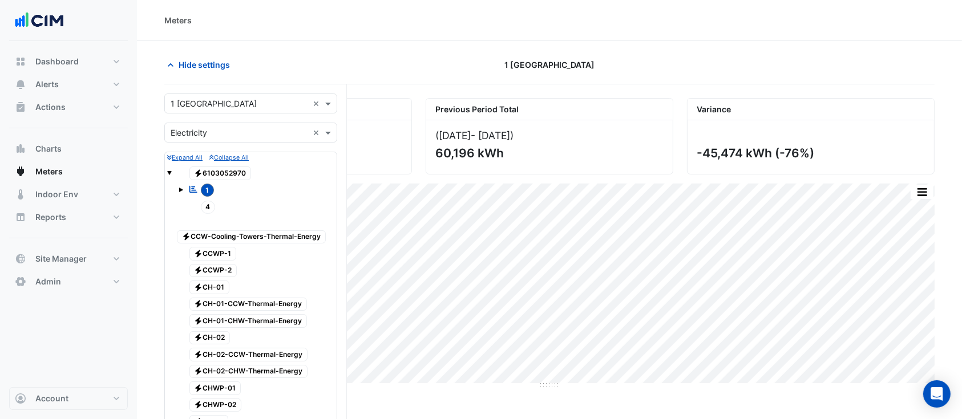
click at [231, 94] on div "× 1 Melbourne Quarter ×" at bounding box center [250, 104] width 173 height 20
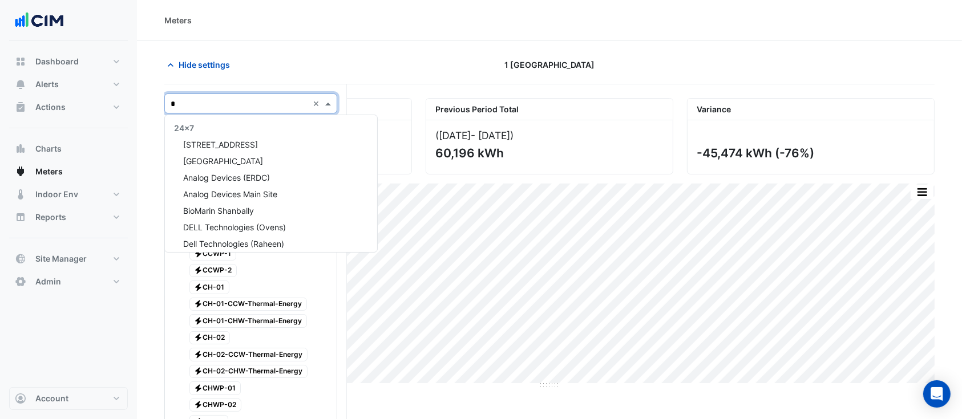
scroll to position [336, 0]
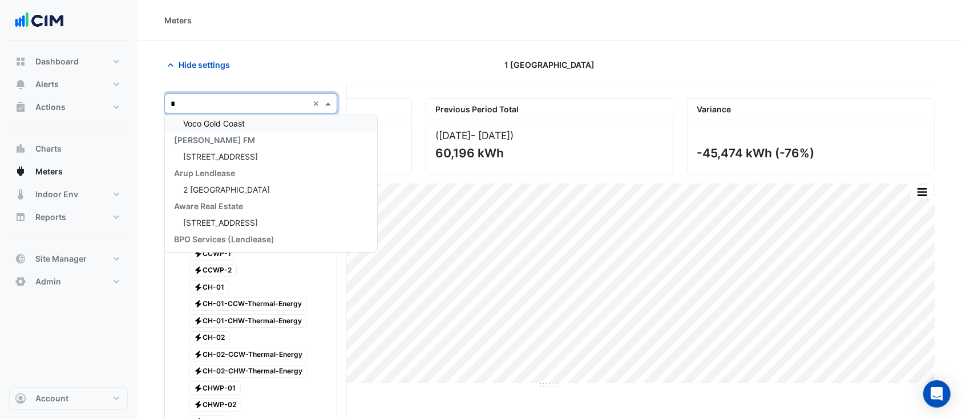
type input "*"
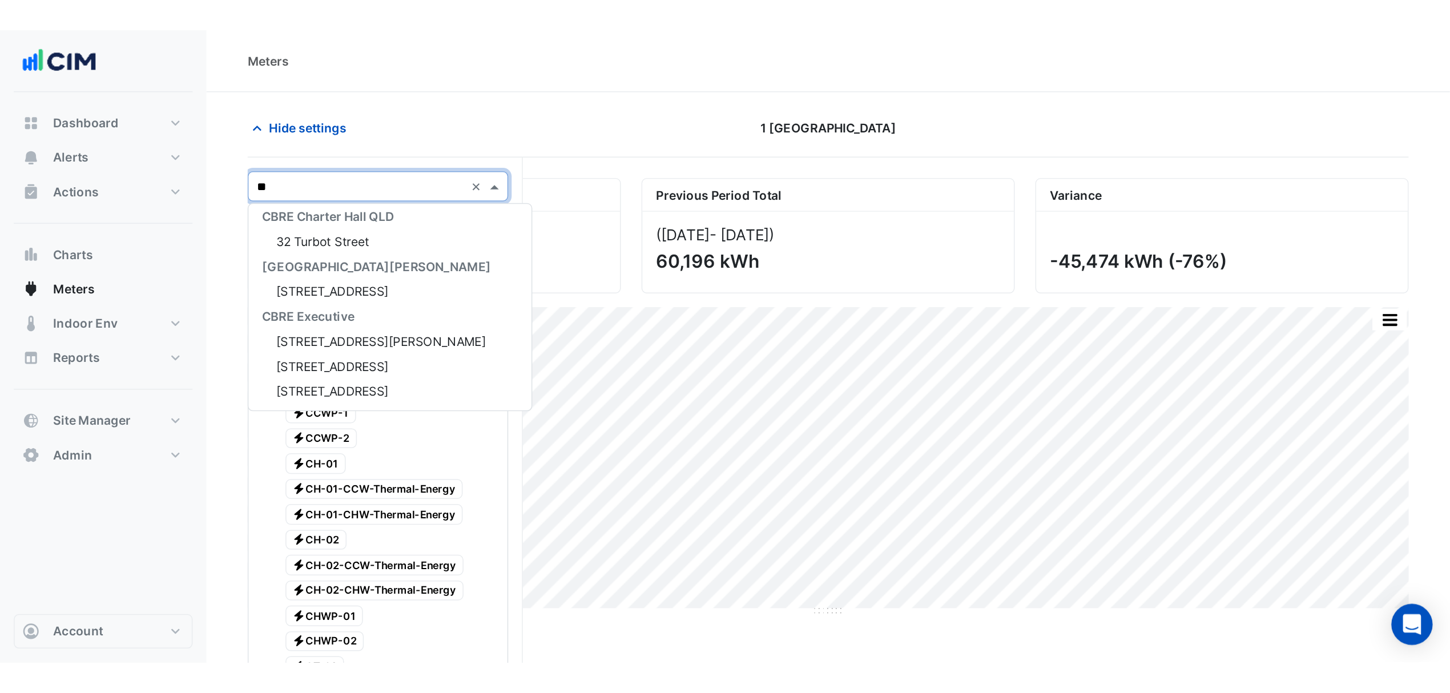
scroll to position [0, 0]
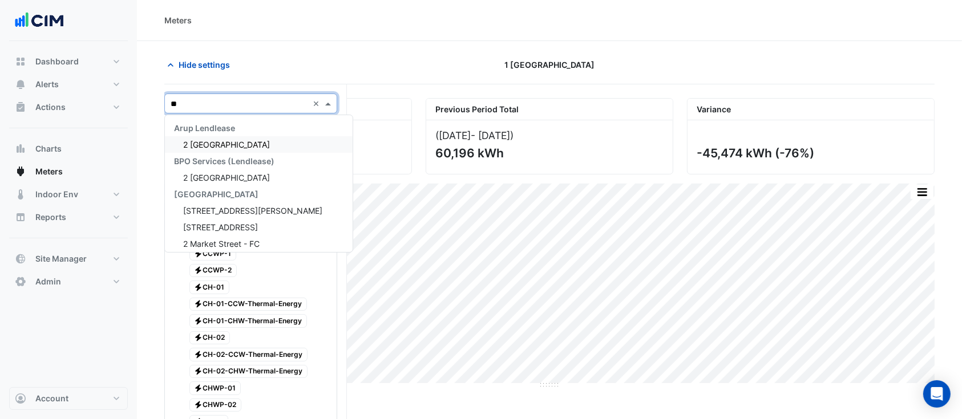
click at [232, 143] on span "2 [GEOGRAPHIC_DATA]" at bounding box center [226, 145] width 87 height 10
